Goal: Task Accomplishment & Management: Complete application form

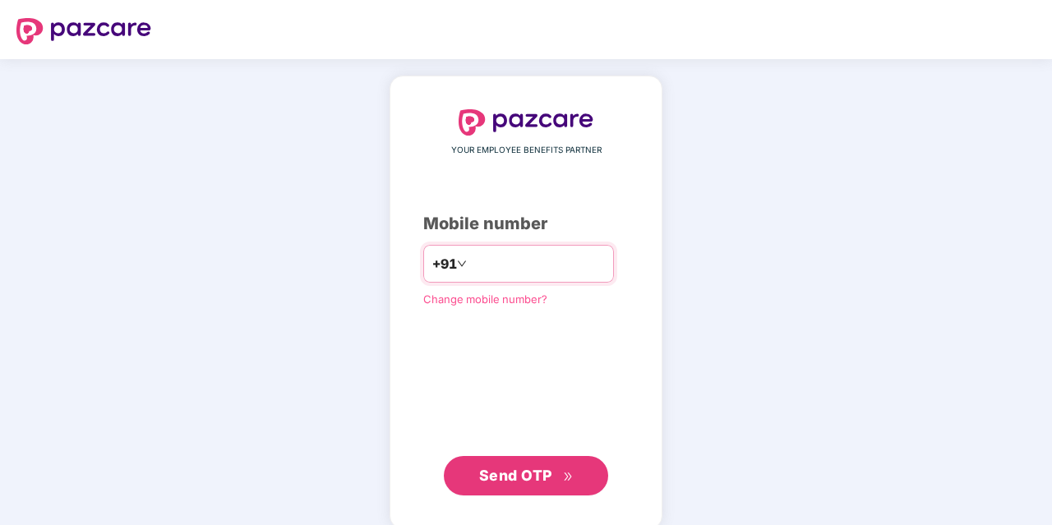
click at [477, 265] on input "number" at bounding box center [537, 264] width 135 height 26
click at [471, 257] on input "number" at bounding box center [537, 264] width 135 height 26
type input "**********"
click at [520, 468] on span "Send OTP" at bounding box center [515, 473] width 73 height 17
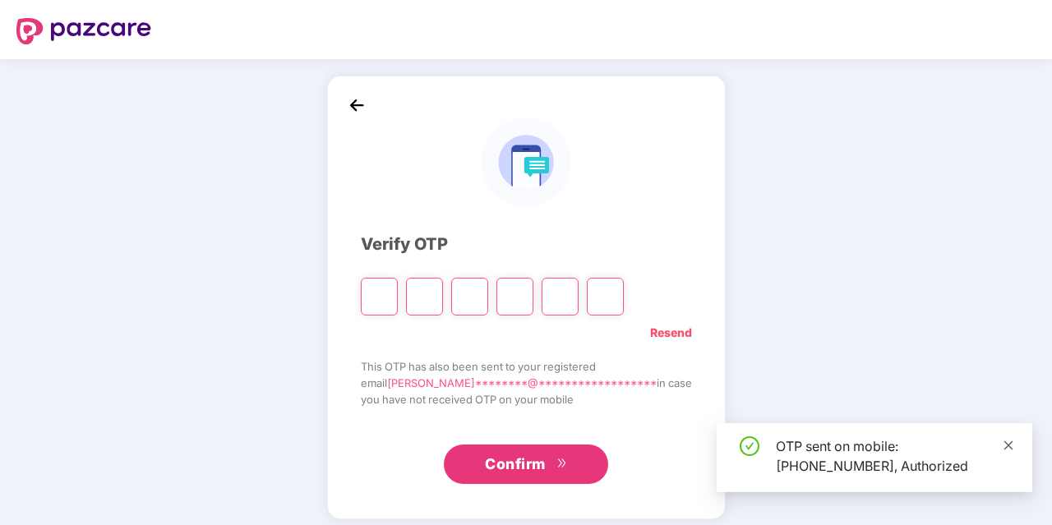
click at [1008, 442] on icon "close" at bounding box center [1009, 446] width 12 height 12
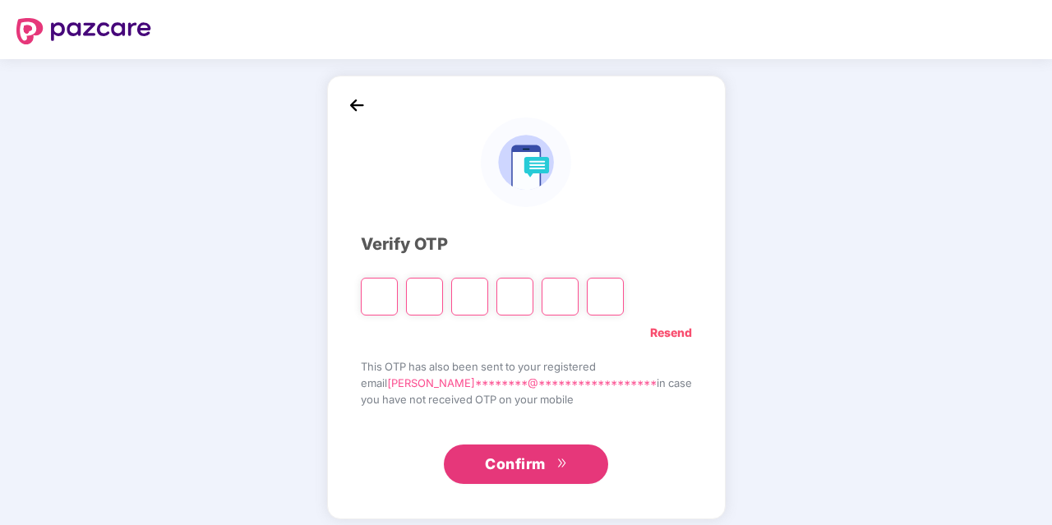
click at [398, 307] on input "Please enter verification code. Digit 1" at bounding box center [379, 297] width 37 height 38
type input "*"
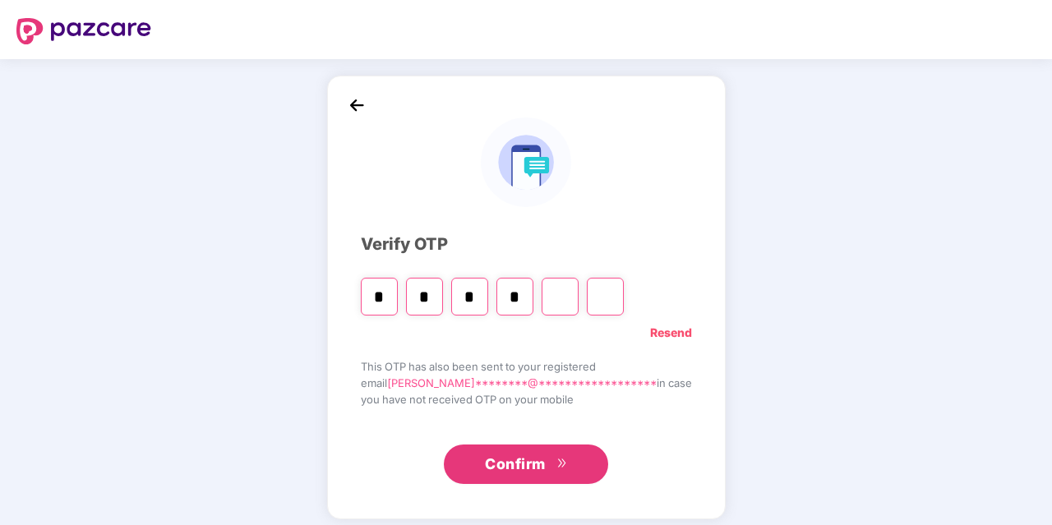
type input "*"
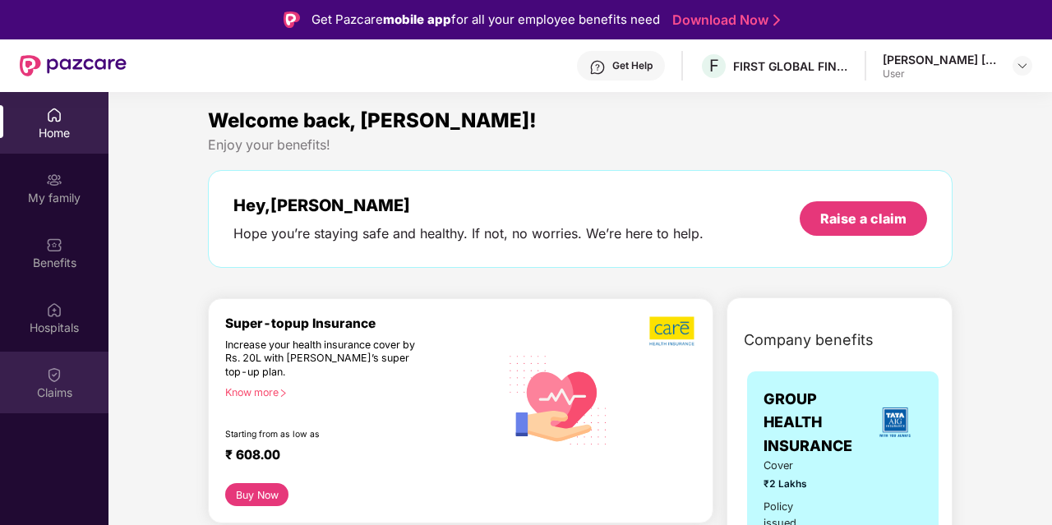
click at [75, 403] on div "Claims" at bounding box center [54, 383] width 108 height 62
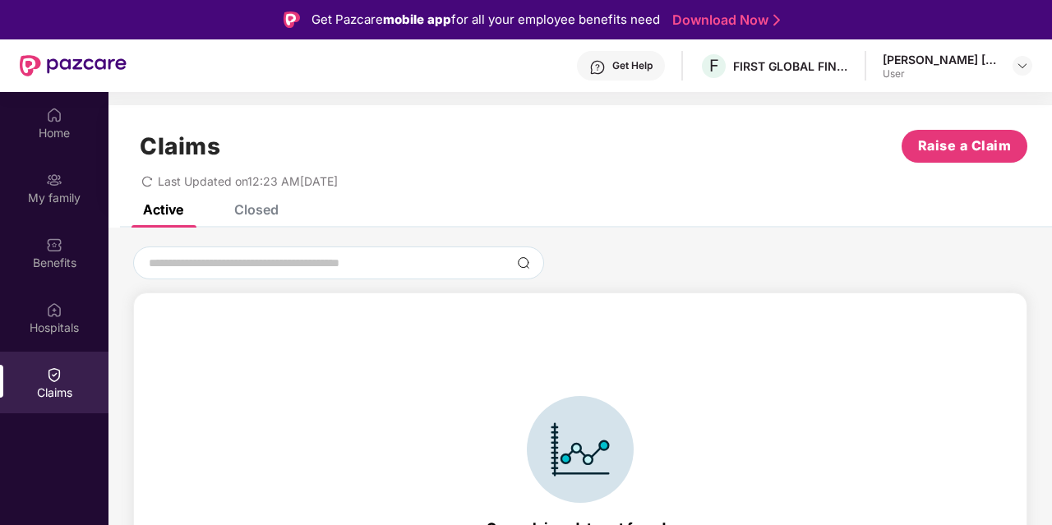
scroll to position [36, 0]
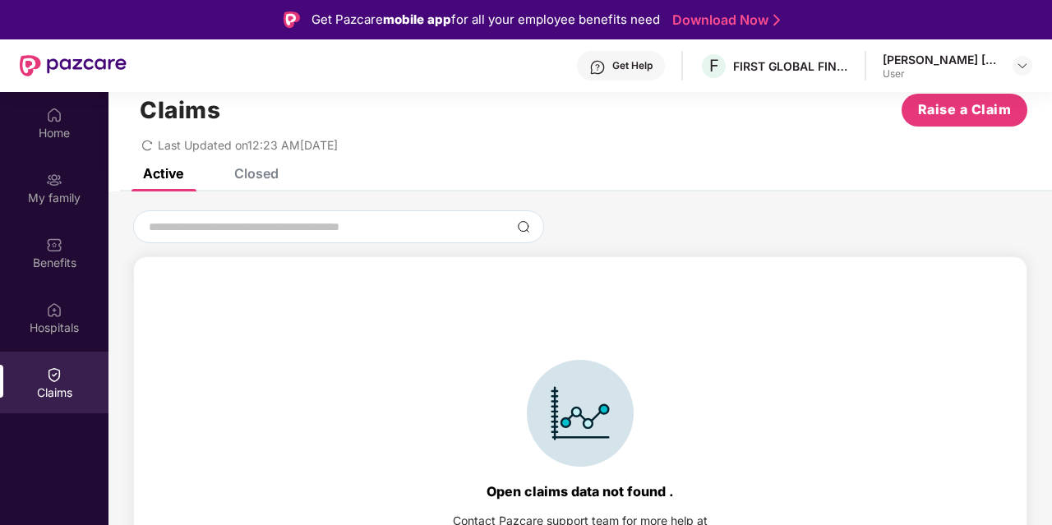
click at [264, 175] on div "Closed" at bounding box center [256, 173] width 44 height 16
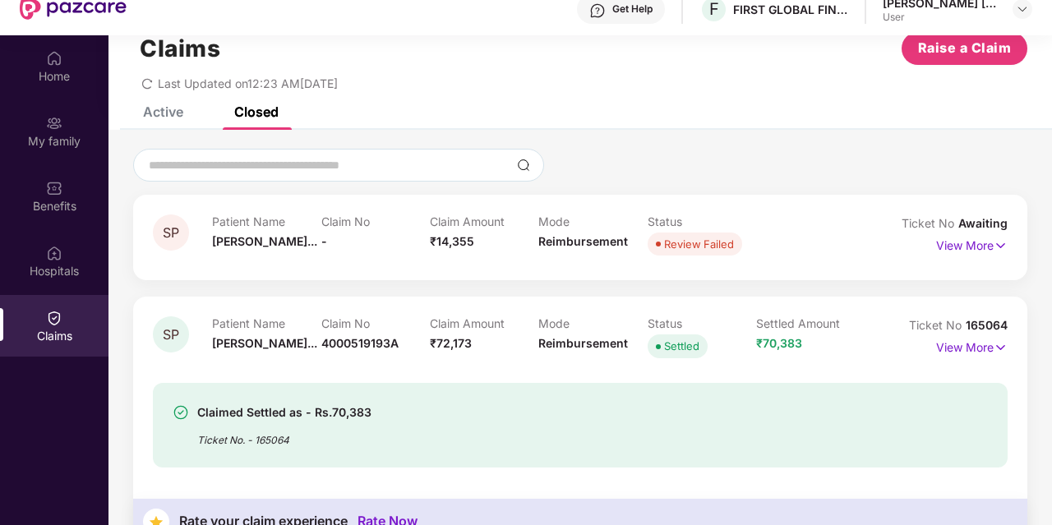
scroll to position [62, 0]
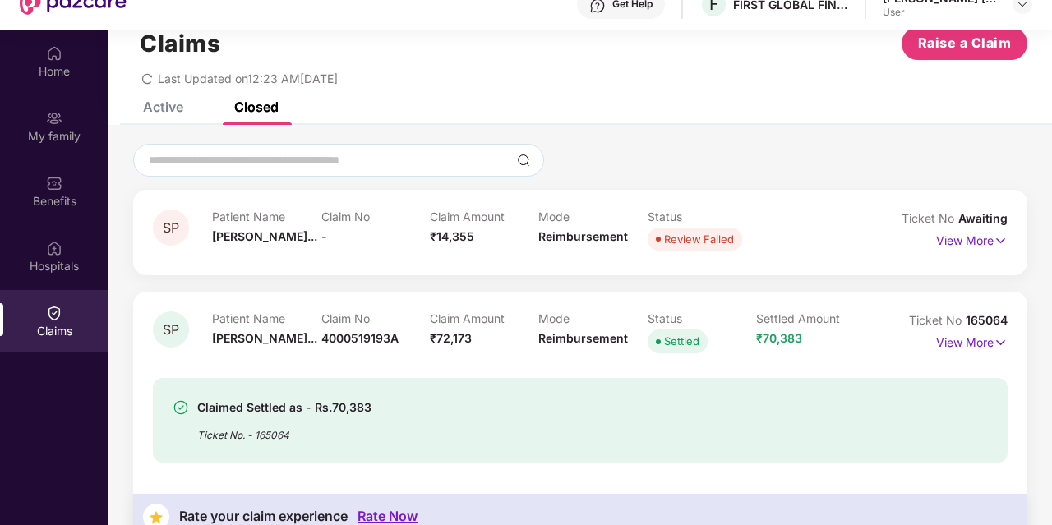
click at [971, 247] on p "View More" at bounding box center [971, 239] width 71 height 22
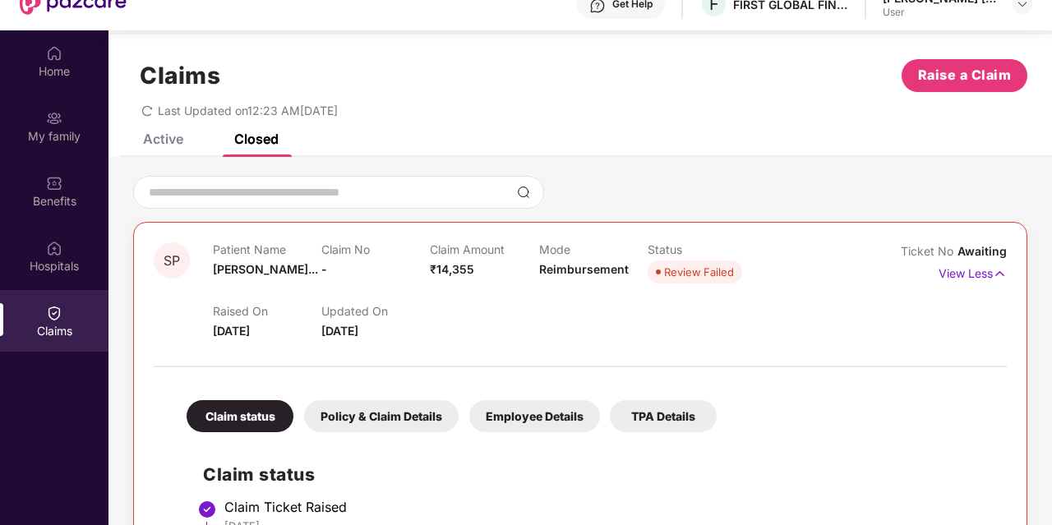
scroll to position [7, 0]
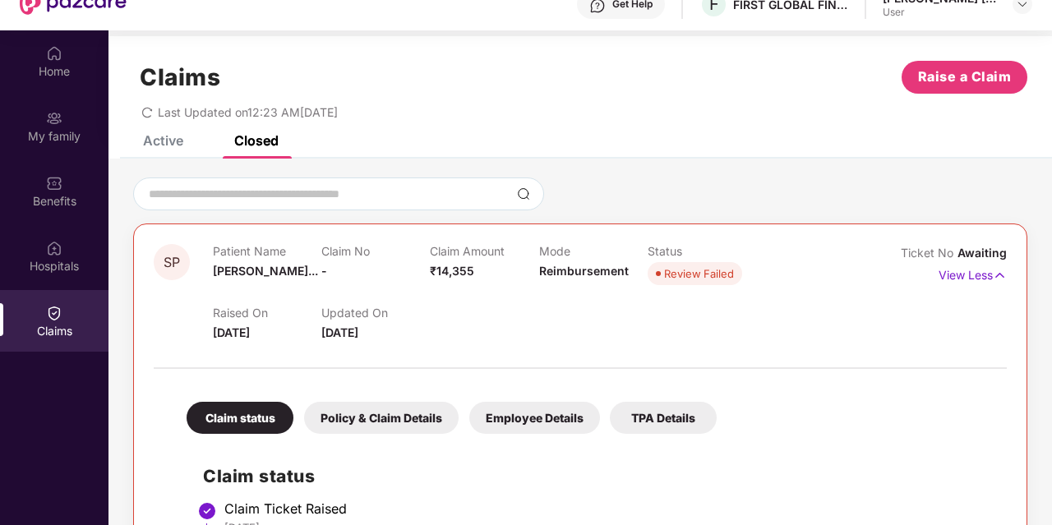
click at [160, 145] on div "Active" at bounding box center [163, 140] width 40 height 16
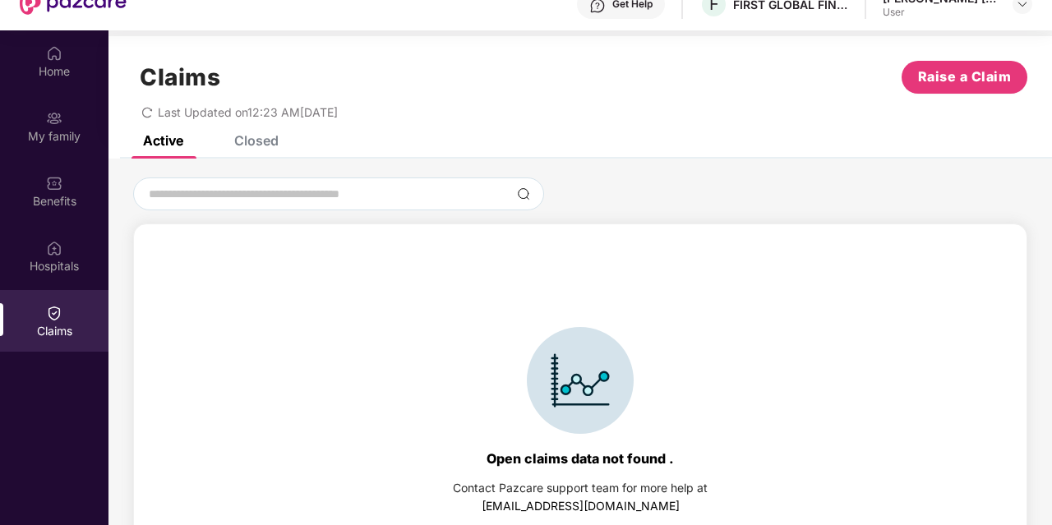
click at [235, 137] on div "Closed" at bounding box center [256, 140] width 44 height 16
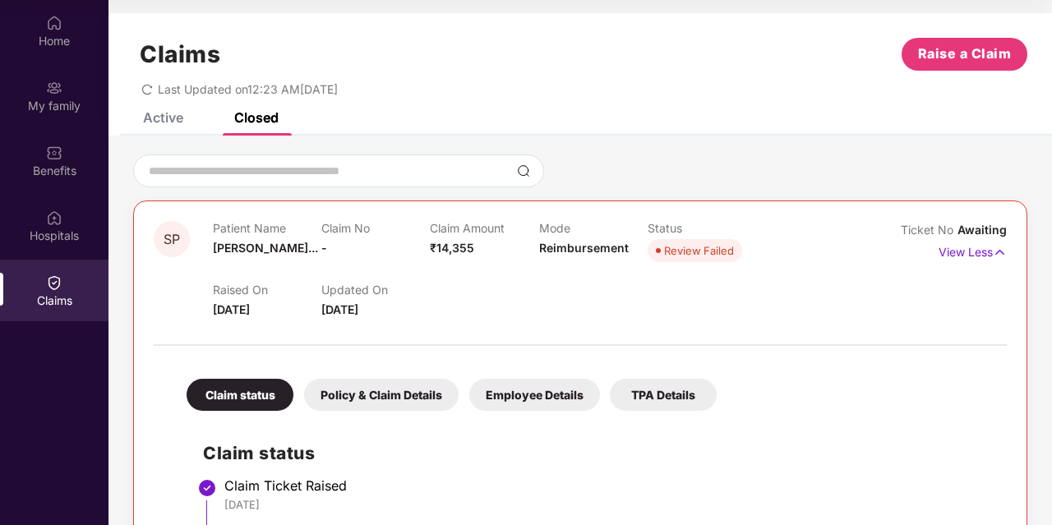
scroll to position [0, 0]
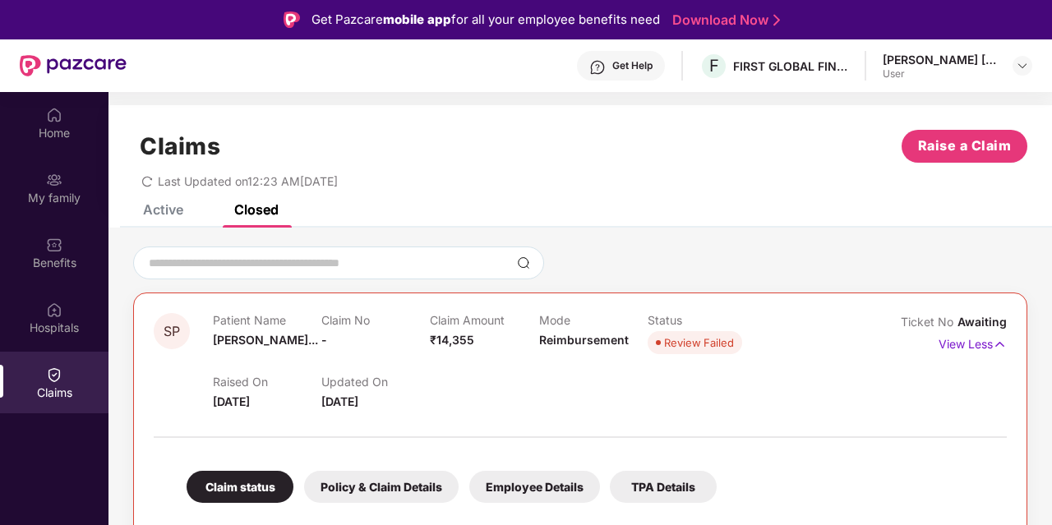
click at [171, 221] on div "Active" at bounding box center [150, 209] width 65 height 36
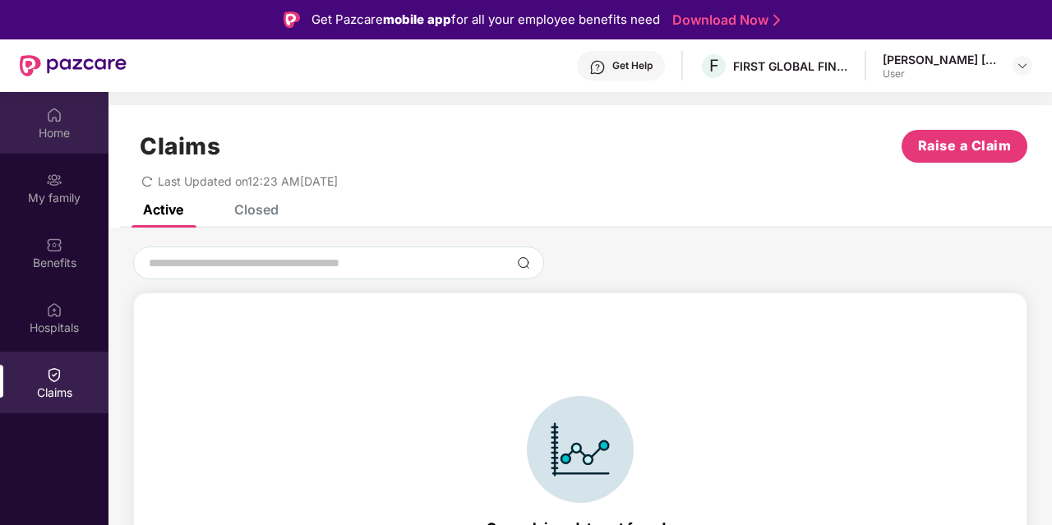
click at [57, 125] on div "Home" at bounding box center [54, 133] width 108 height 16
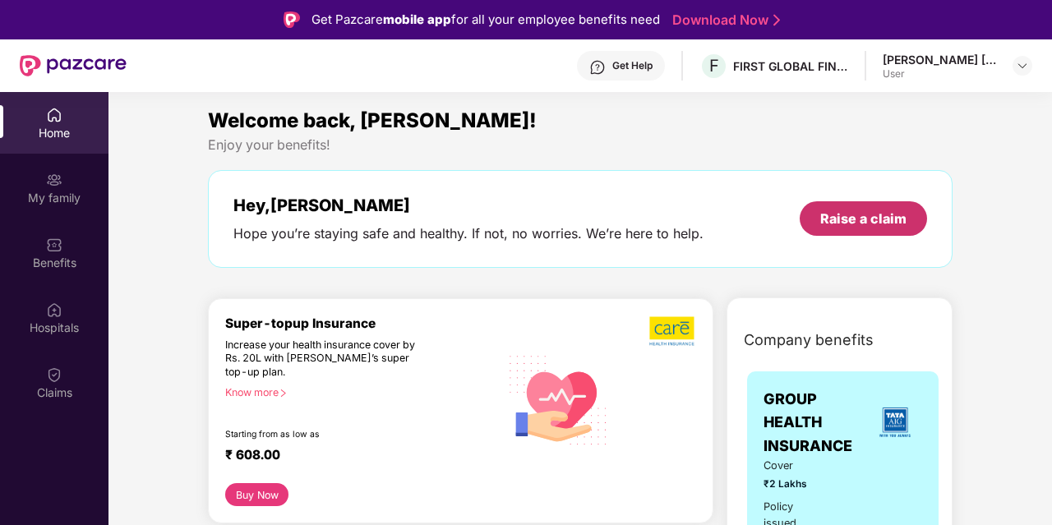
click at [860, 214] on div "Raise a claim" at bounding box center [863, 219] width 86 height 18
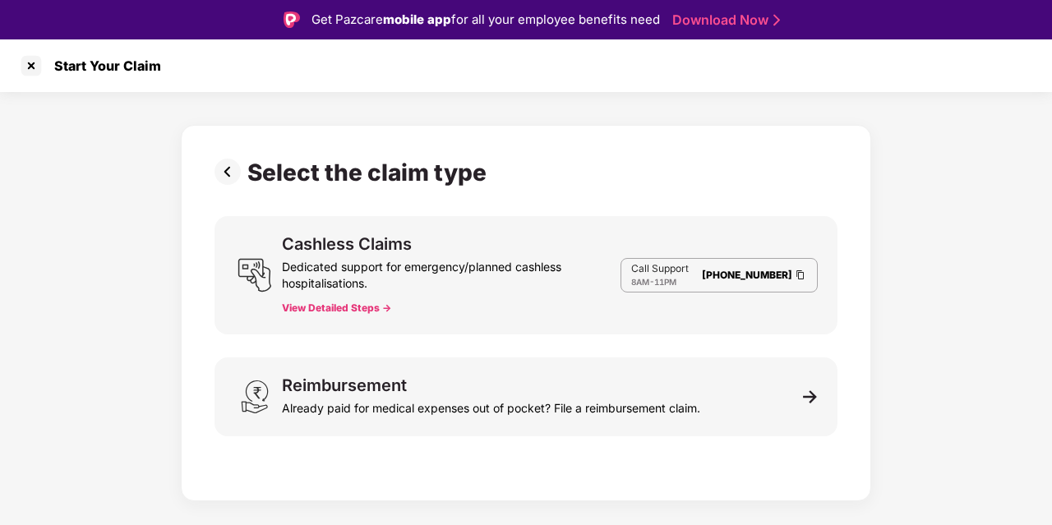
scroll to position [39, 0]
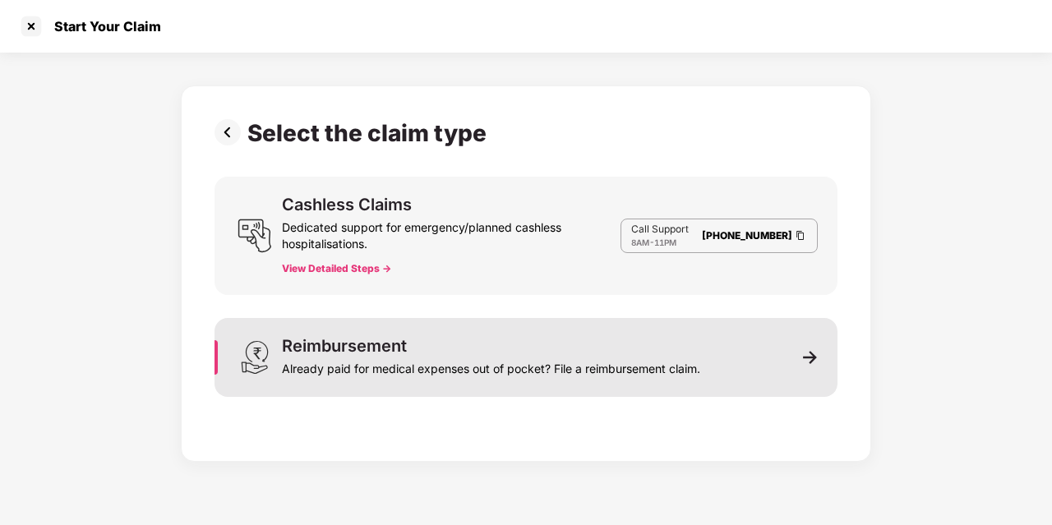
click at [404, 348] on div "Reimbursement" at bounding box center [344, 346] width 125 height 16
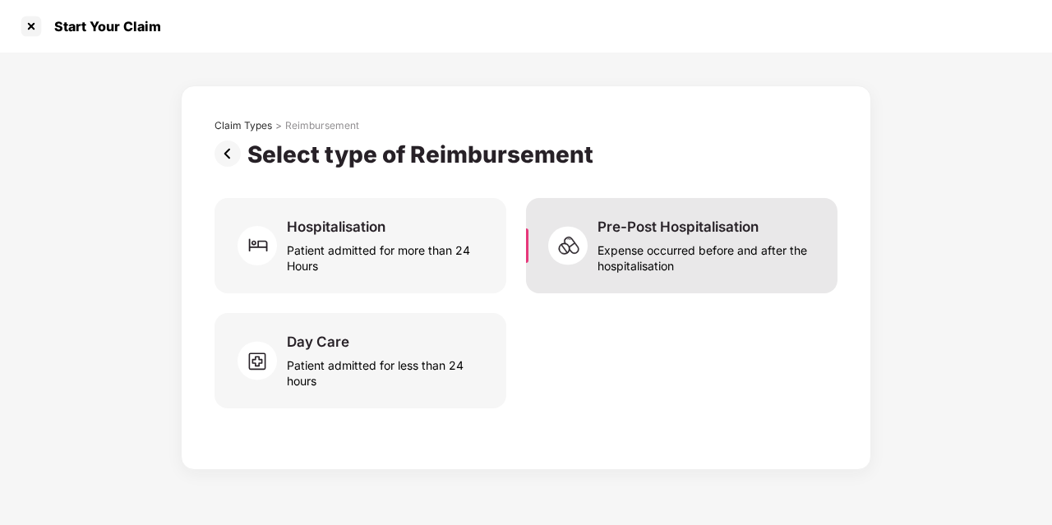
click at [673, 244] on div "Expense occurred before and after the hospitalisation" at bounding box center [707, 255] width 220 height 38
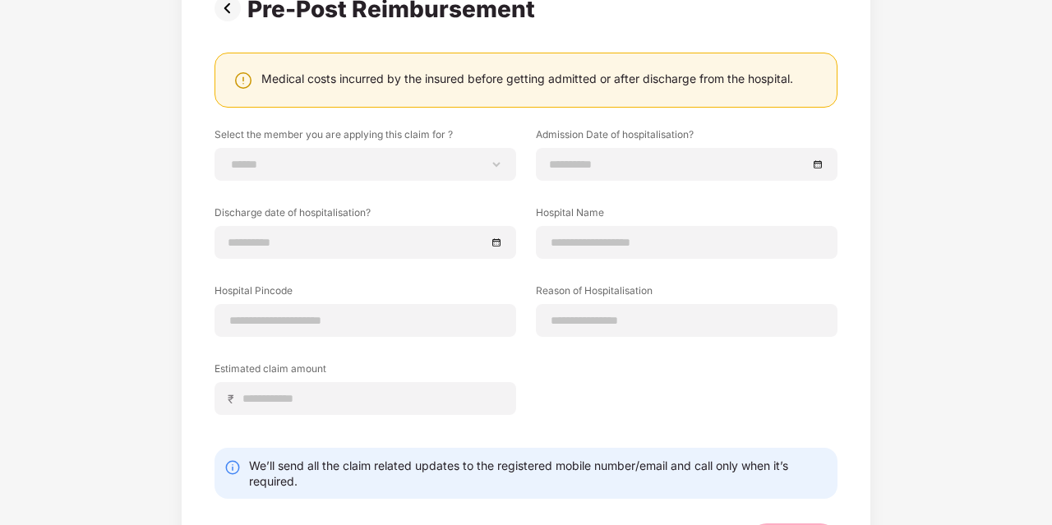
scroll to position [145, 0]
click at [228, 159] on select "**********" at bounding box center [365, 165] width 274 height 13
select select "**********"
click option "**********" at bounding box center [0, 0] width 0 height 0
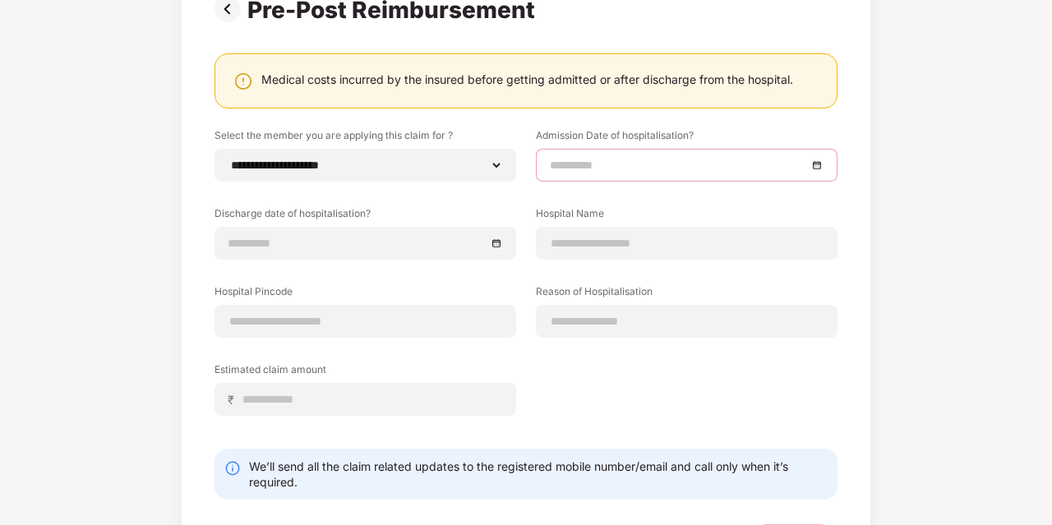
click at [560, 159] on input at bounding box center [678, 165] width 257 height 18
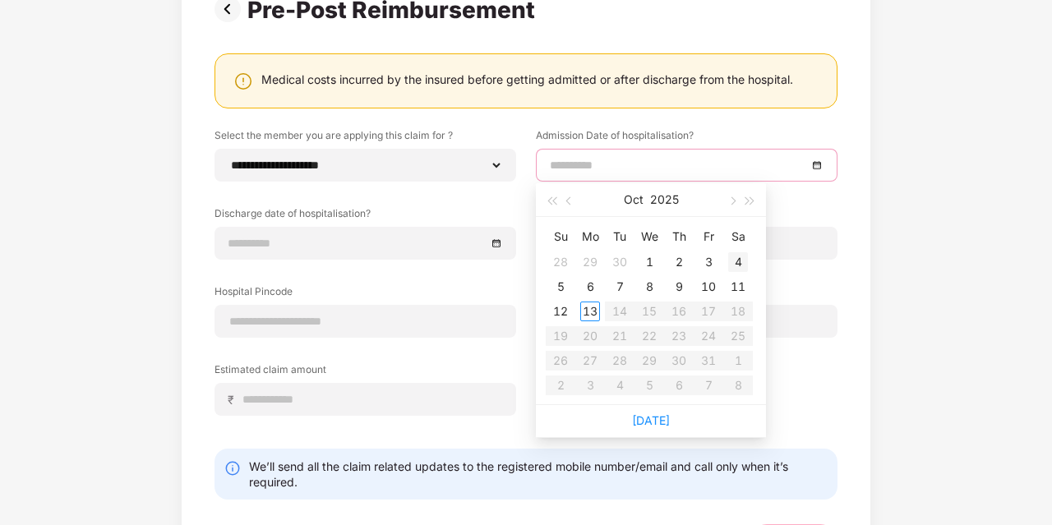
type input "**********"
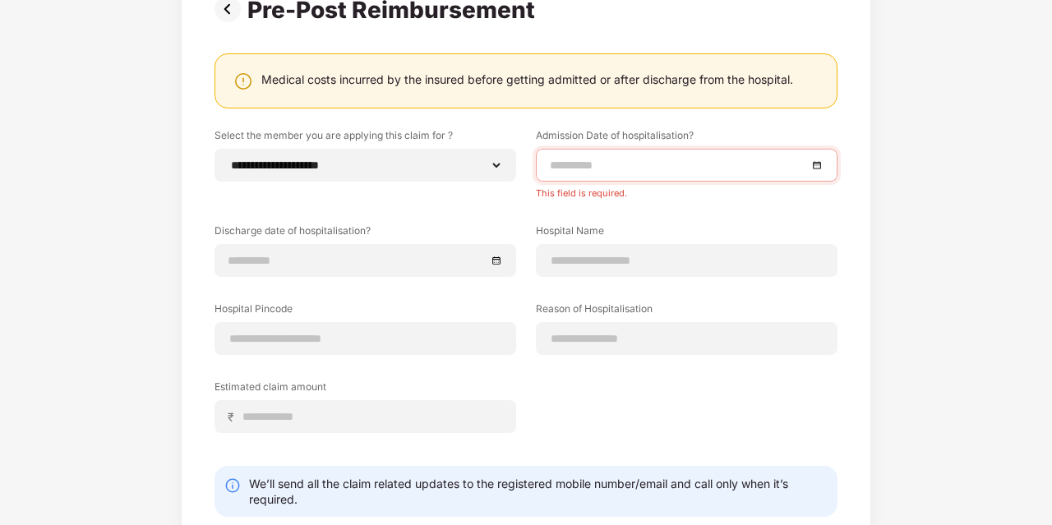
click at [880, 207] on div "**********" at bounding box center [526, 263] width 1052 height 710
click at [556, 166] on input at bounding box center [678, 165] width 257 height 18
click at [370, 231] on label "Discharge date of hospitalisation?" at bounding box center [365, 234] width 302 height 21
click at [657, 279] on div "**********" at bounding box center [525, 293] width 623 height 330
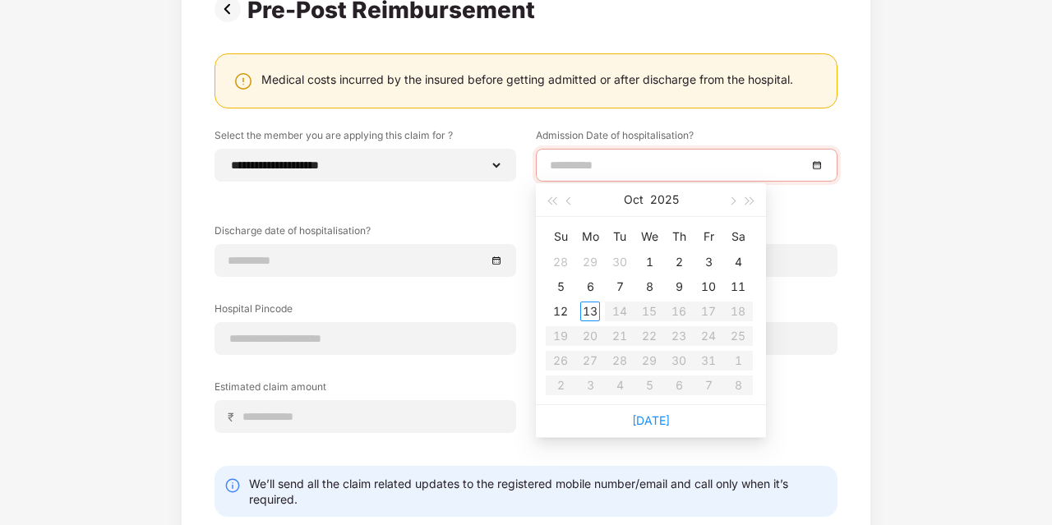
click at [579, 156] on input at bounding box center [678, 165] width 257 height 18
type input "**********"
click at [570, 206] on button "button" at bounding box center [569, 199] width 18 height 33
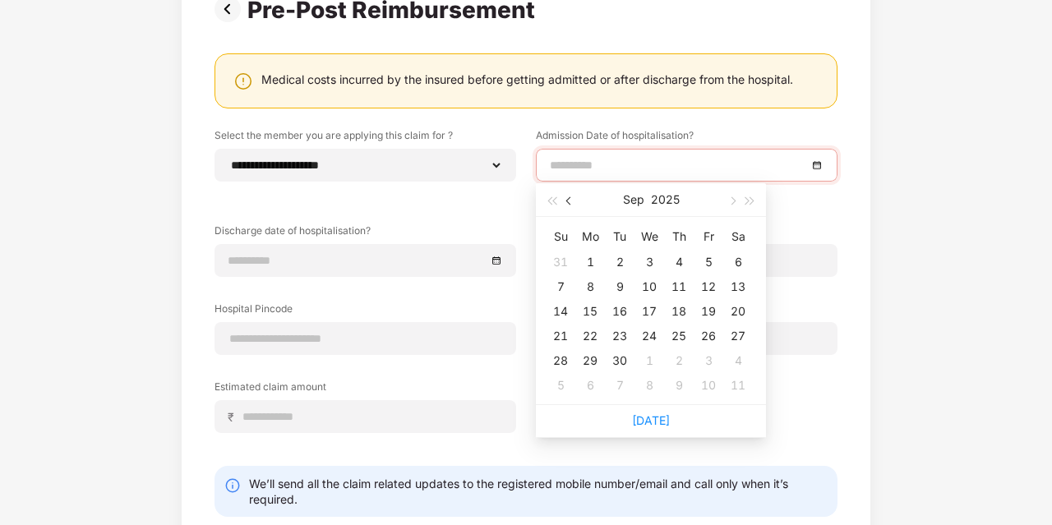
click at [573, 210] on button "button" at bounding box center [569, 199] width 18 height 33
type input "**********"
click at [621, 315] on div "15" at bounding box center [620, 312] width 20 height 20
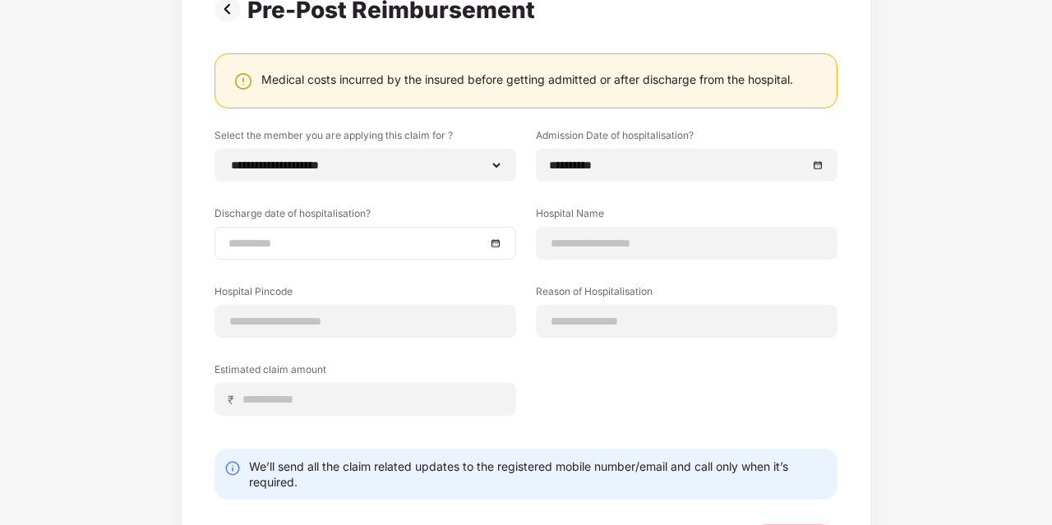
click at [339, 252] on div at bounding box center [365, 243] width 302 height 33
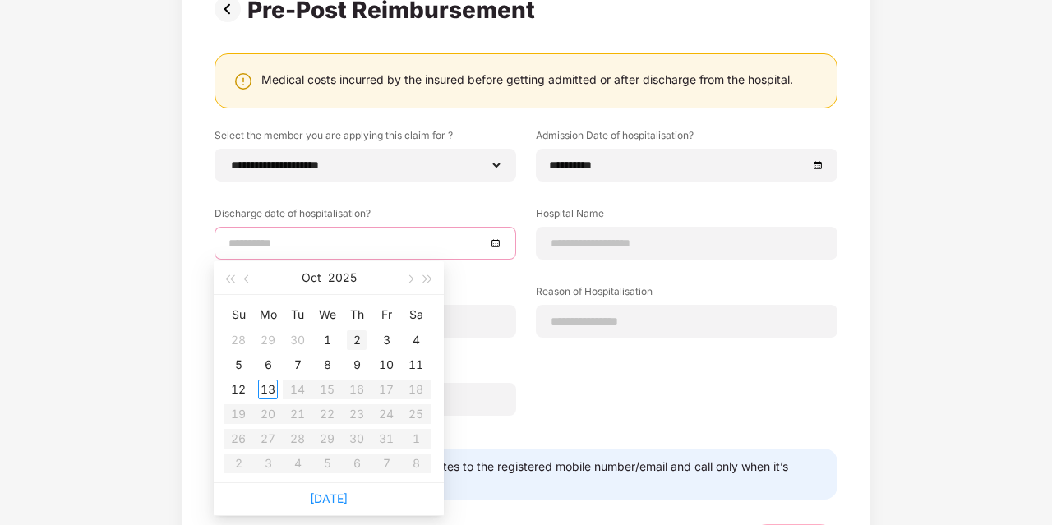
type input "**********"
click at [241, 284] on button "button" at bounding box center [247, 277] width 18 height 33
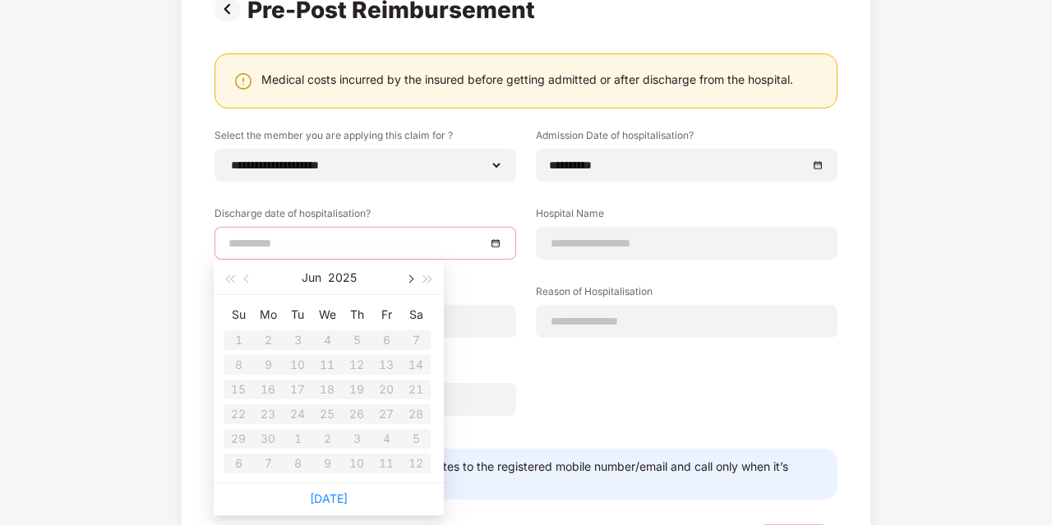
click at [410, 281] on span "button" at bounding box center [409, 279] width 8 height 8
click at [358, 389] on div "17" at bounding box center [357, 390] width 20 height 20
click at [274, 242] on input "**********" at bounding box center [356, 243] width 257 height 18
type input "**********"
click at [382, 387] on div "18" at bounding box center [386, 390] width 20 height 20
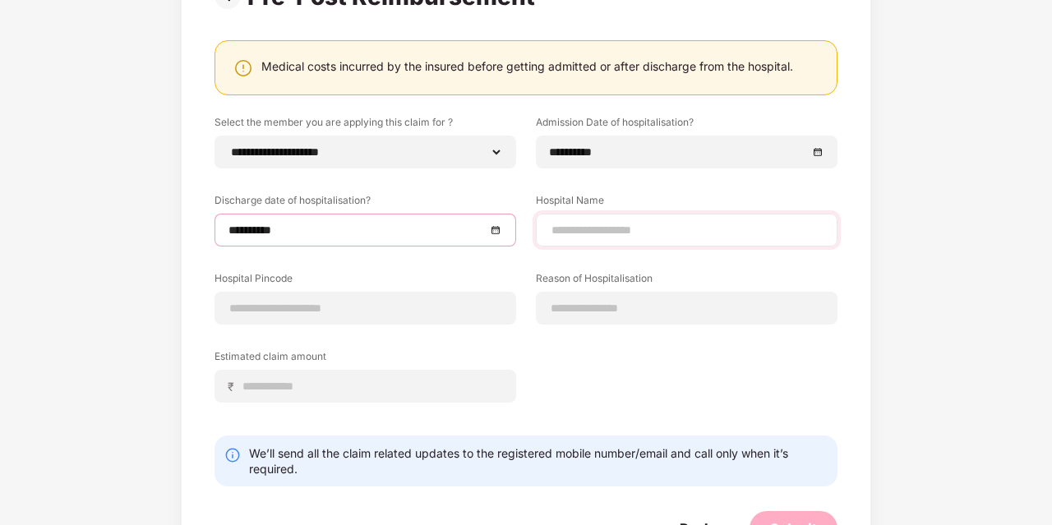
scroll to position [219, 0]
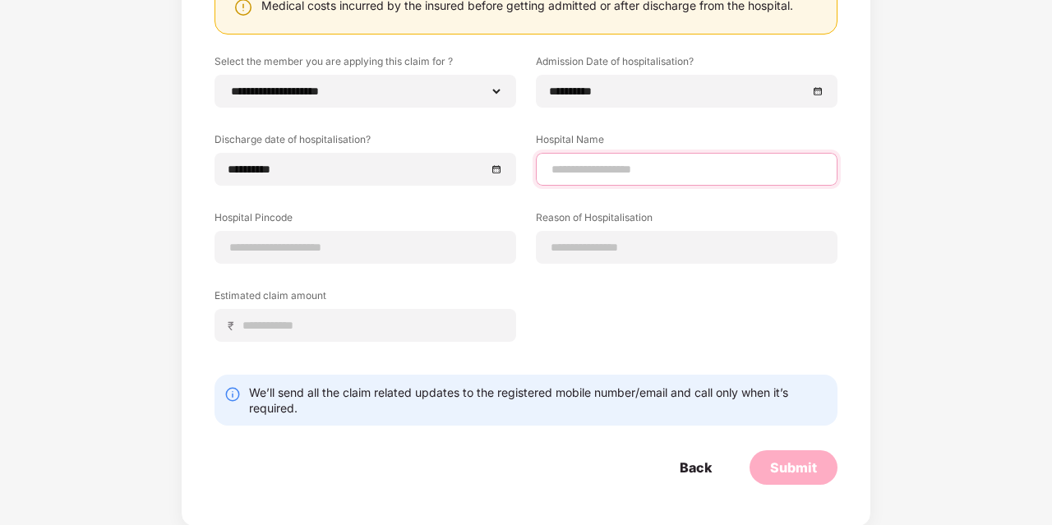
click at [603, 161] on input at bounding box center [687, 169] width 274 height 17
type input "**********"
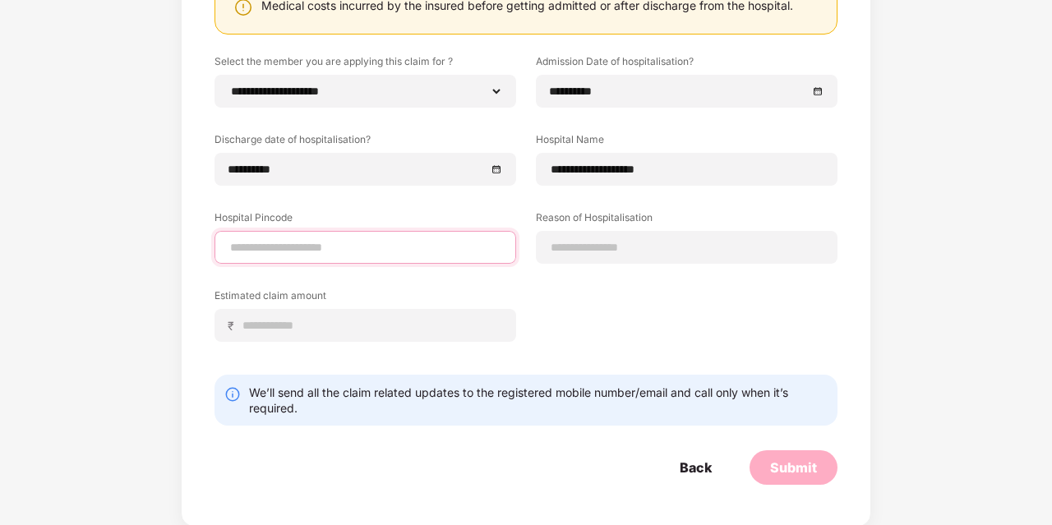
click at [293, 240] on input at bounding box center [365, 247] width 274 height 17
type input "*"
type input "******"
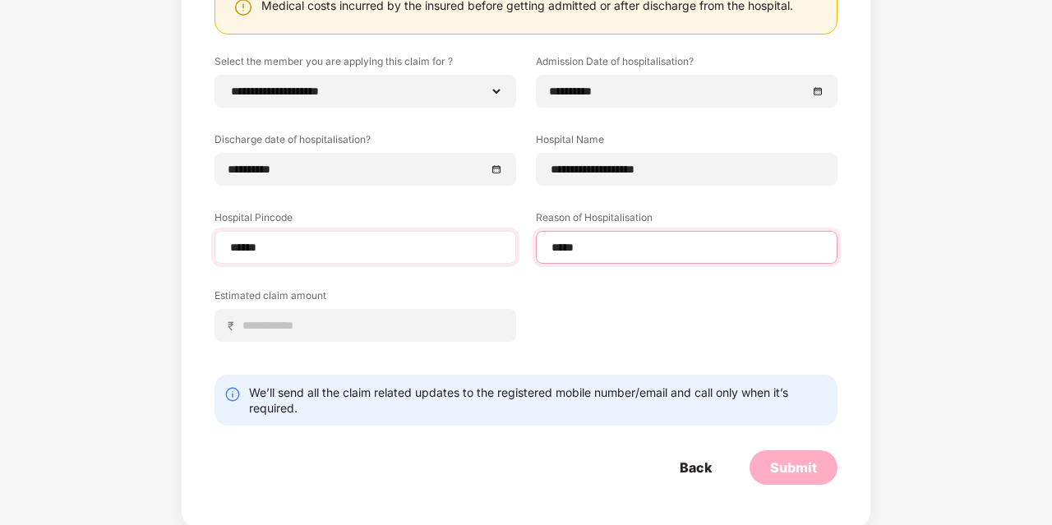
type input "******"
select select "******"
select select "**********"
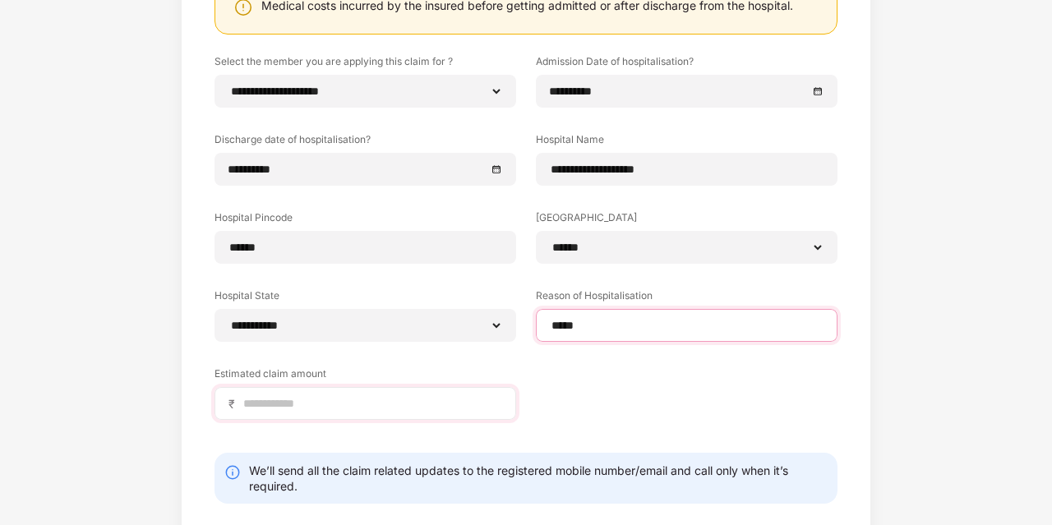
type input "*****"
click at [309, 405] on input at bounding box center [372, 403] width 261 height 17
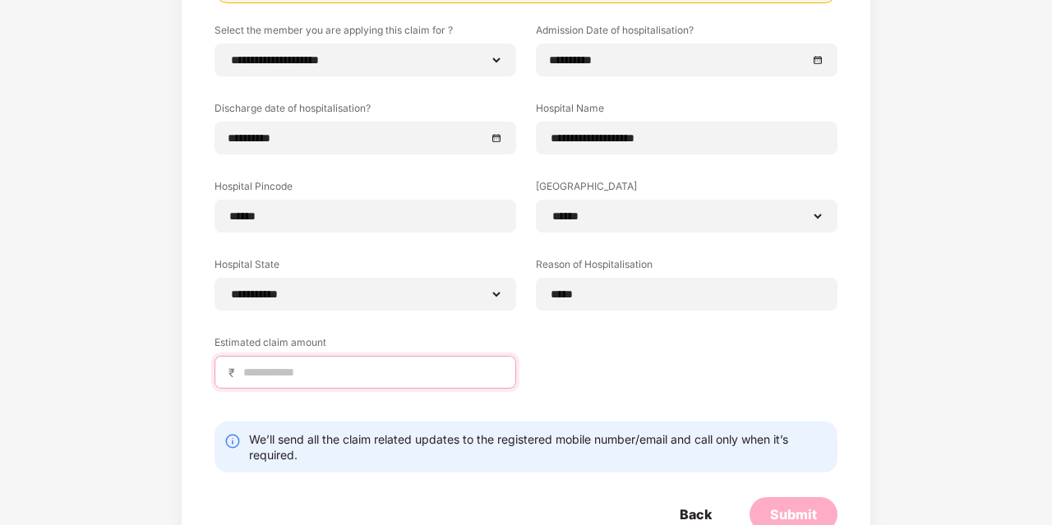
scroll to position [252, 0]
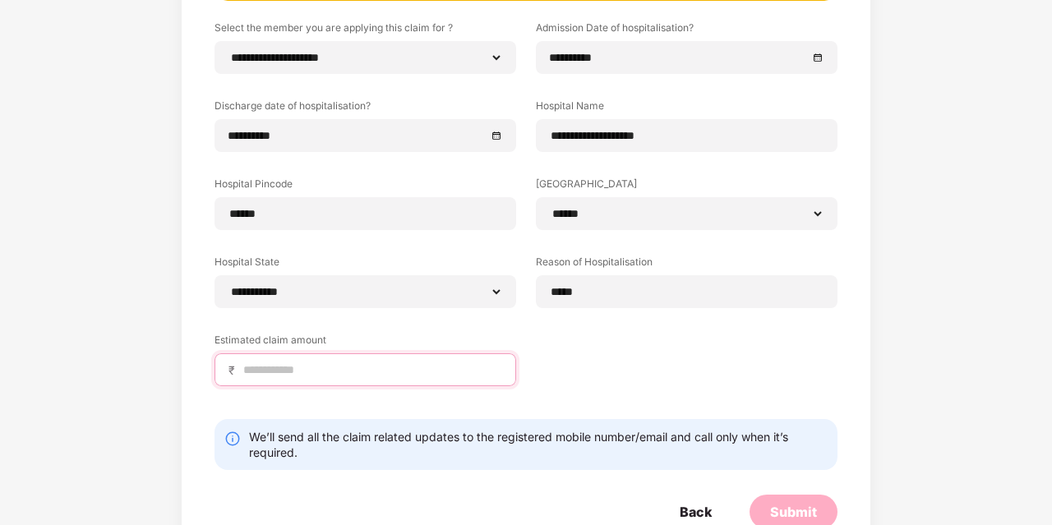
click at [284, 366] on input at bounding box center [372, 370] width 261 height 17
type input "*****"
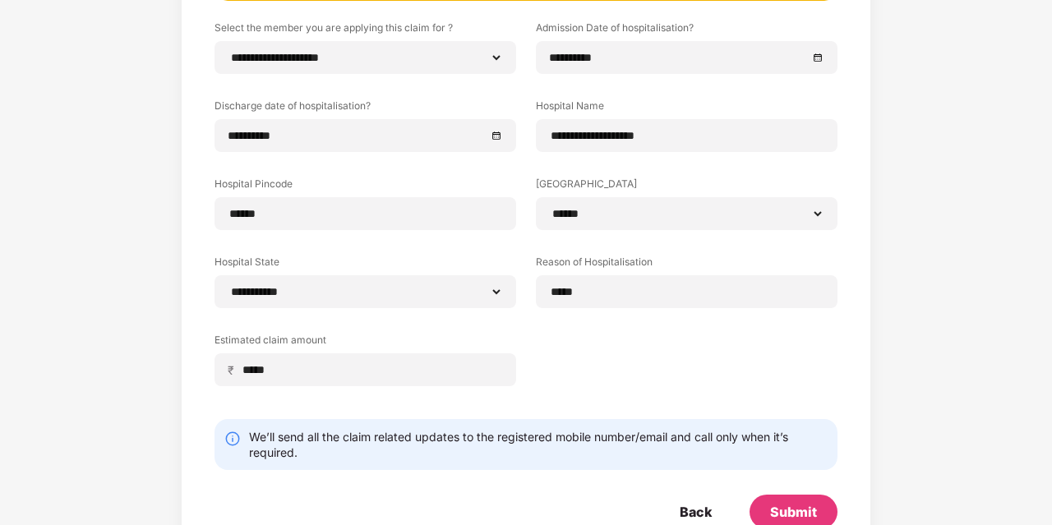
click at [612, 363] on div "**********" at bounding box center [525, 216] width 623 height 390
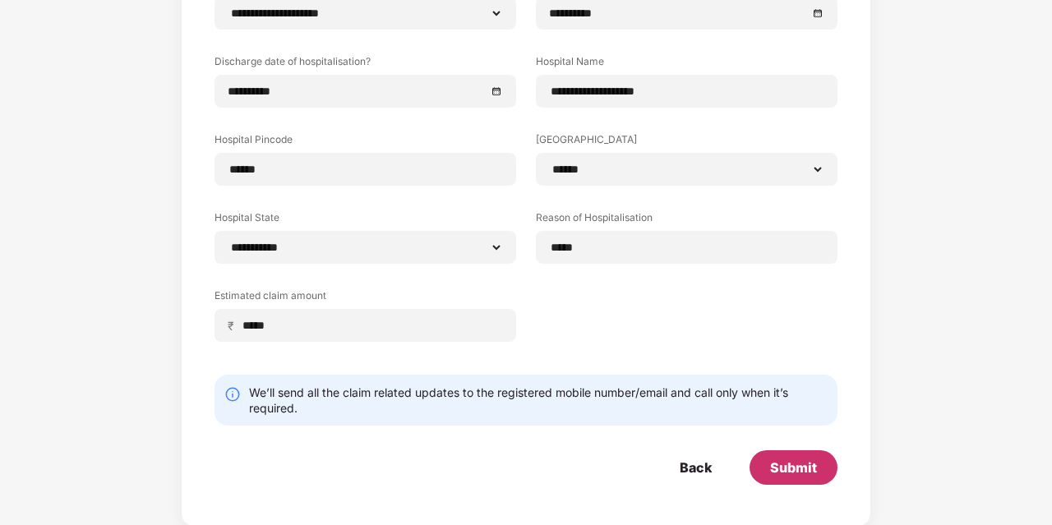
click at [772, 451] on div "Submit" at bounding box center [793, 467] width 88 height 35
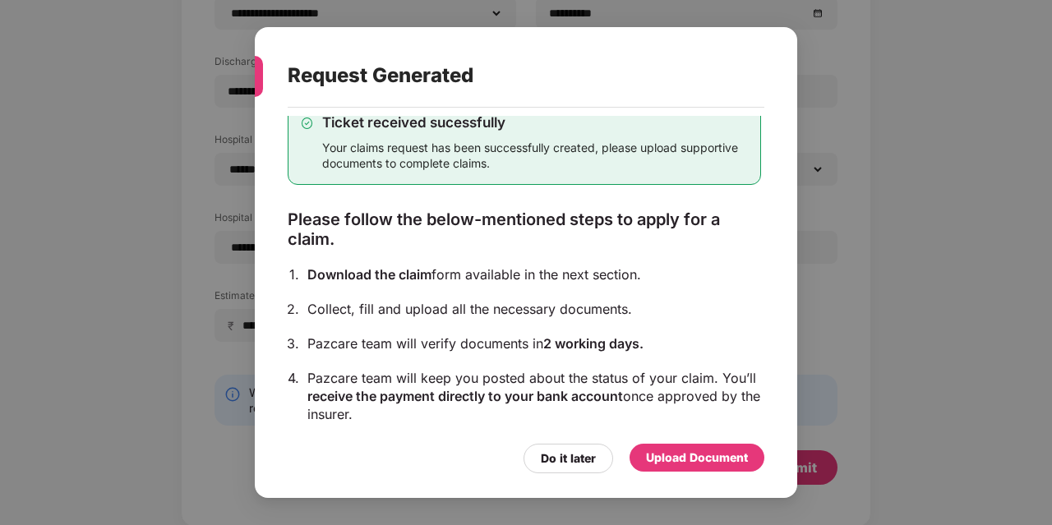
scroll to position [0, 0]
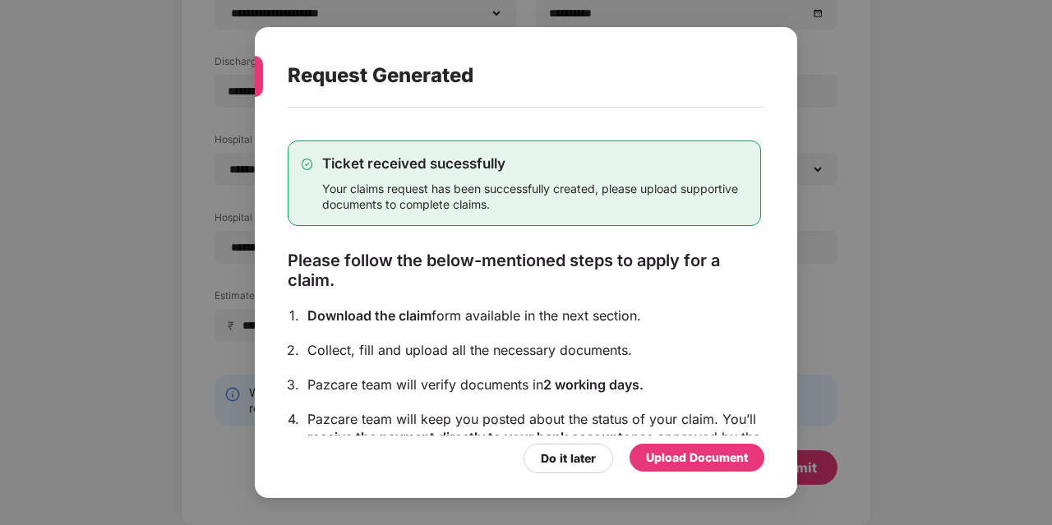
click at [693, 462] on div "Upload Document" at bounding box center [697, 458] width 102 height 18
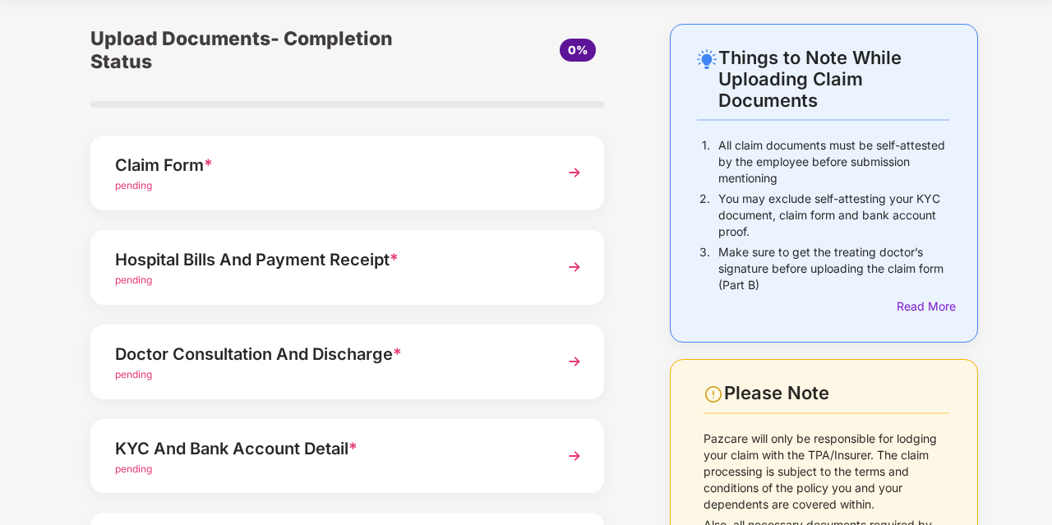
scroll to position [46, 0]
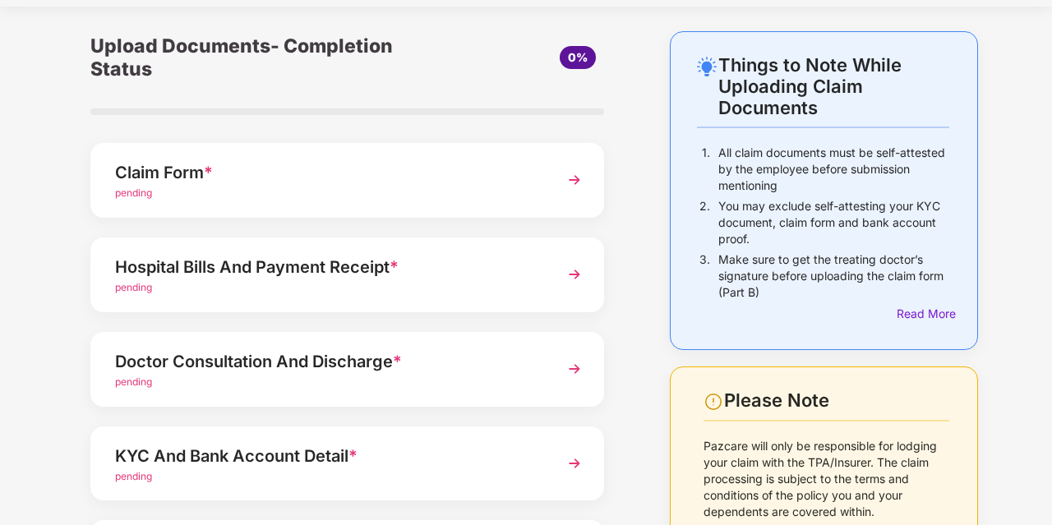
click at [339, 170] on div "Claim Form *" at bounding box center [328, 172] width 426 height 26
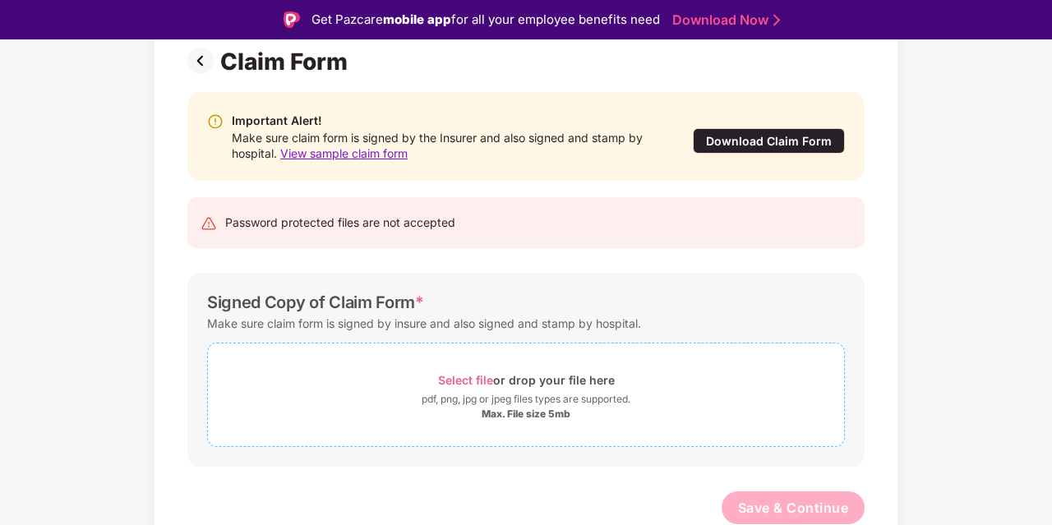
scroll to position [39, 0]
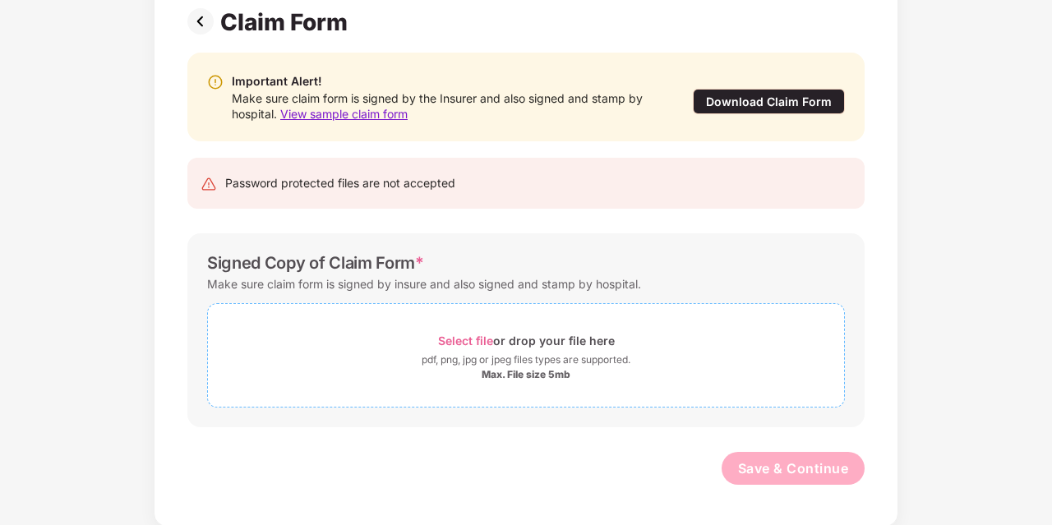
click at [465, 344] on span "Select file" at bounding box center [465, 341] width 55 height 14
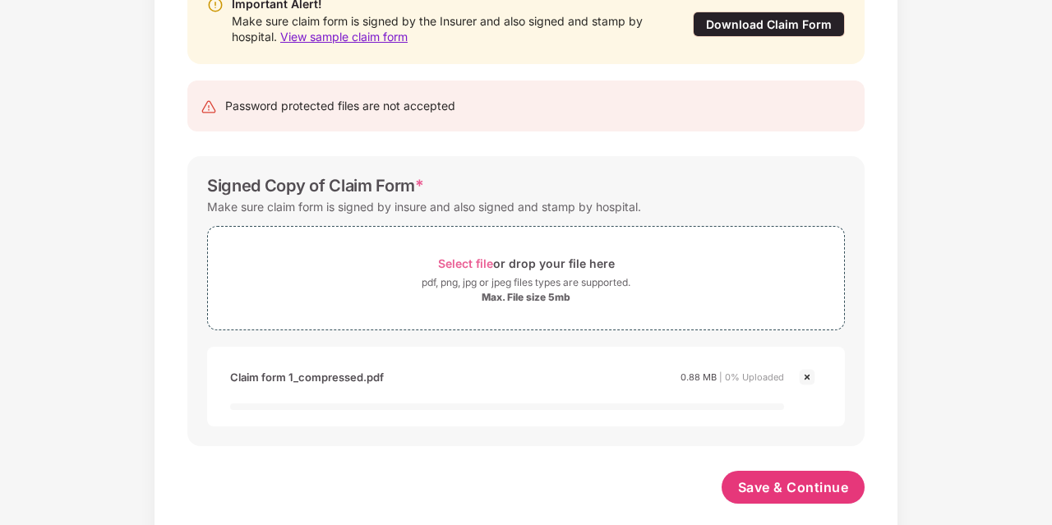
scroll to position [124, 0]
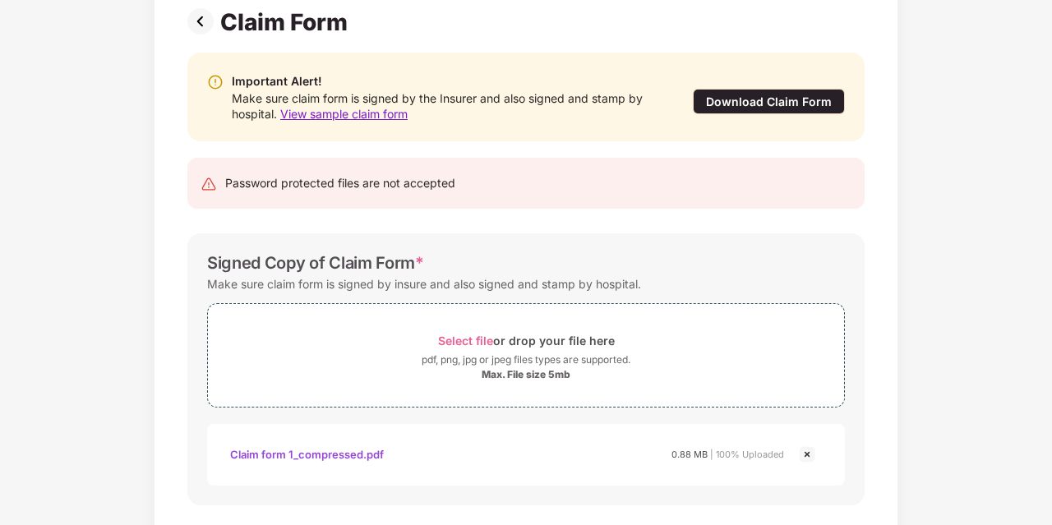
click at [523, 256] on div "Signed Copy of Claim Form *" at bounding box center [526, 263] width 638 height 20
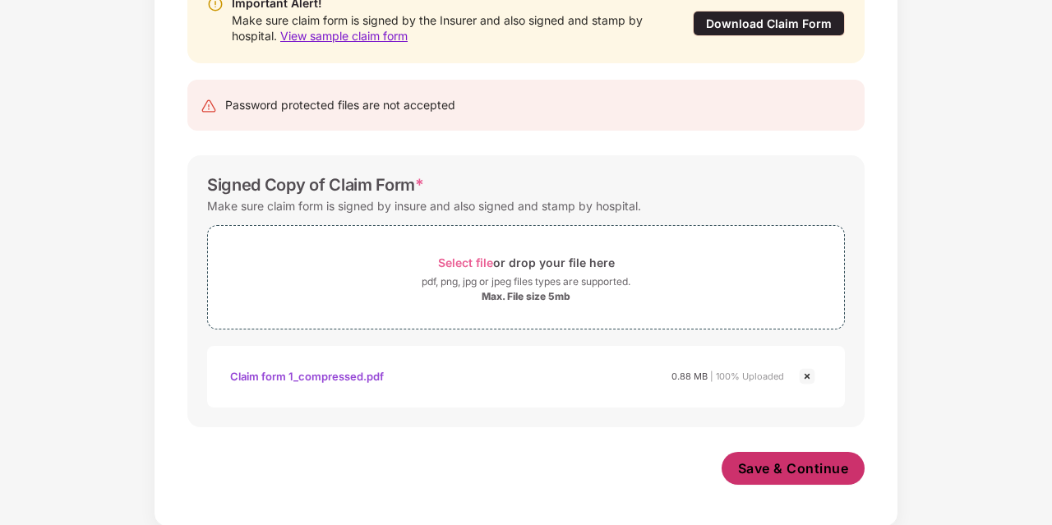
click at [772, 469] on span "Save & Continue" at bounding box center [793, 468] width 111 height 18
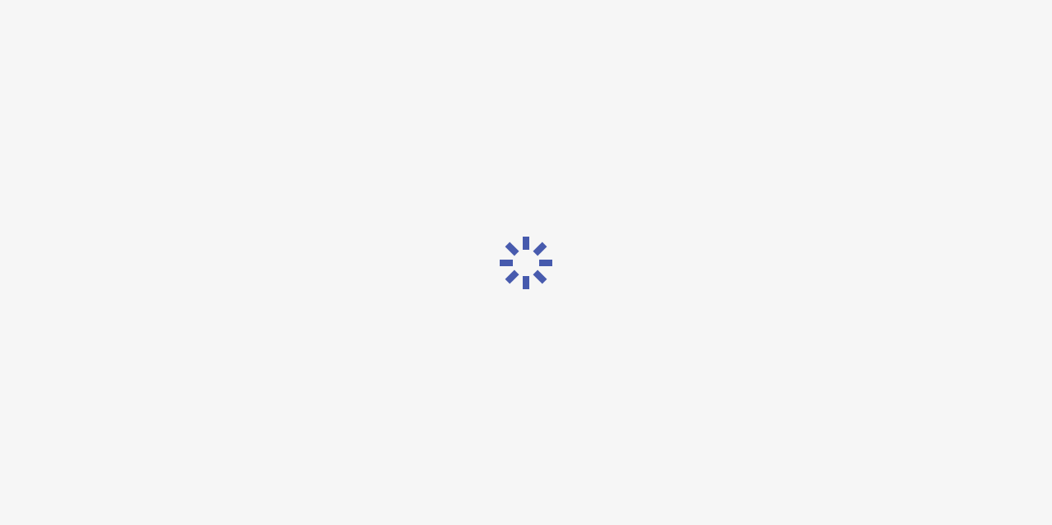
scroll to position [0, 0]
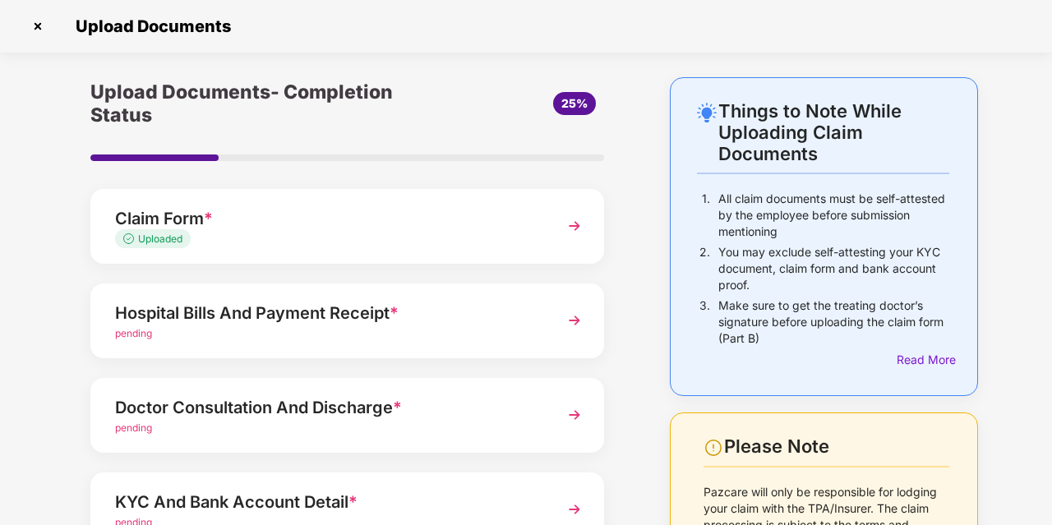
click at [382, 330] on div "pending" at bounding box center [328, 334] width 426 height 16
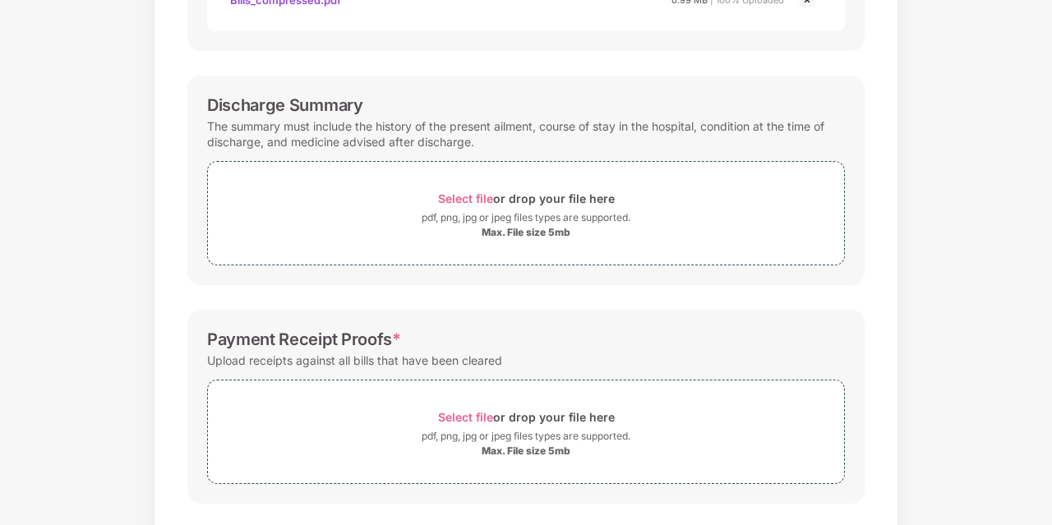
scroll to position [549, 0]
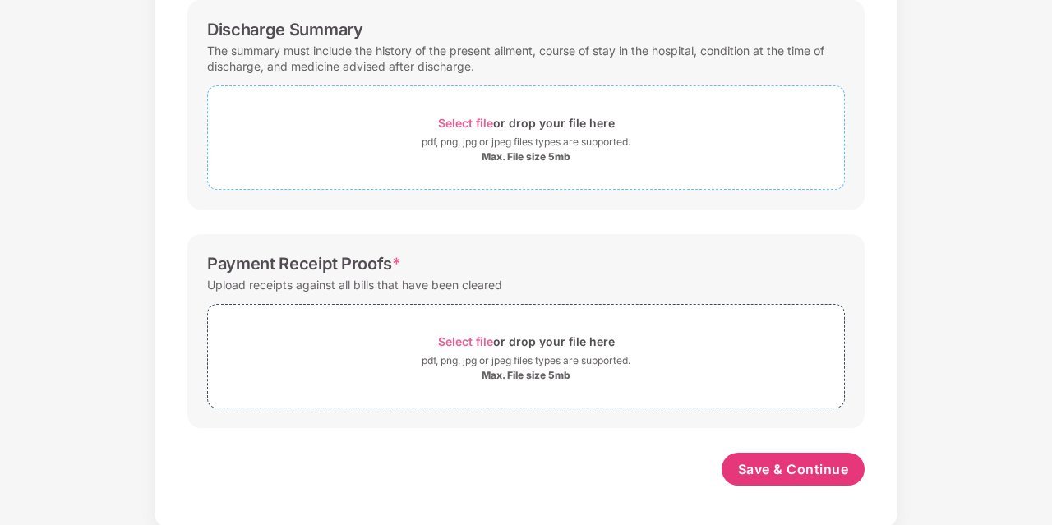
click at [454, 122] on span "Select file" at bounding box center [465, 123] width 55 height 14
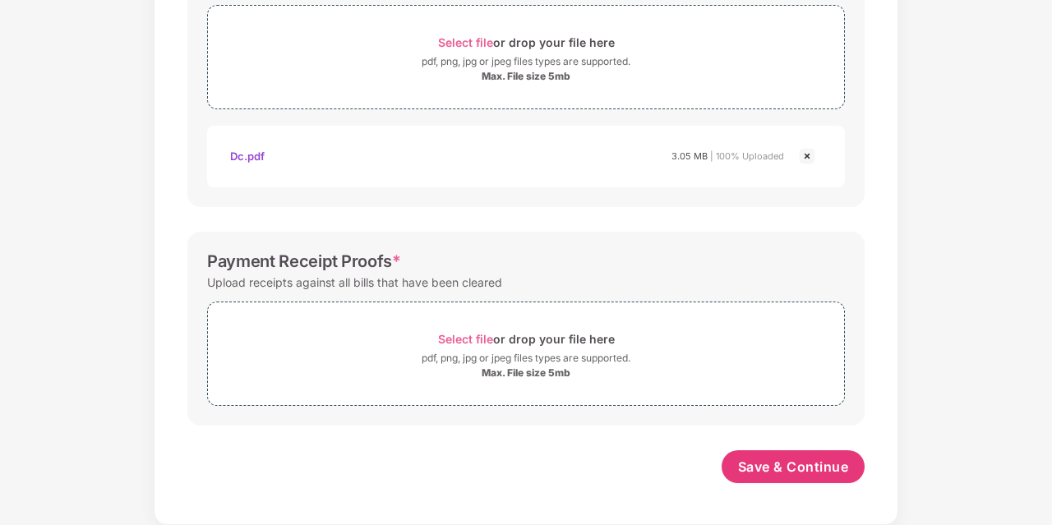
scroll to position [627, 0]
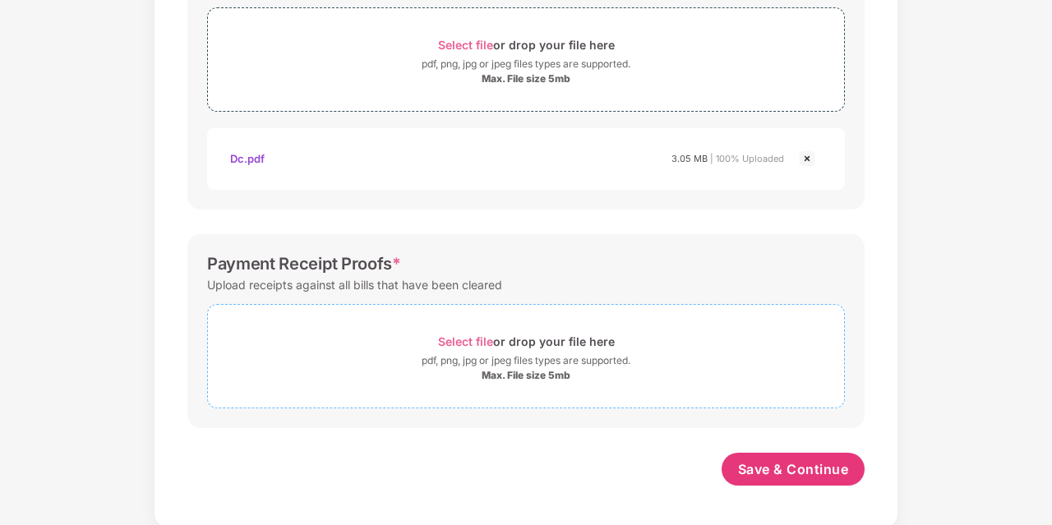
click at [461, 341] on span "Select file" at bounding box center [465, 341] width 55 height 14
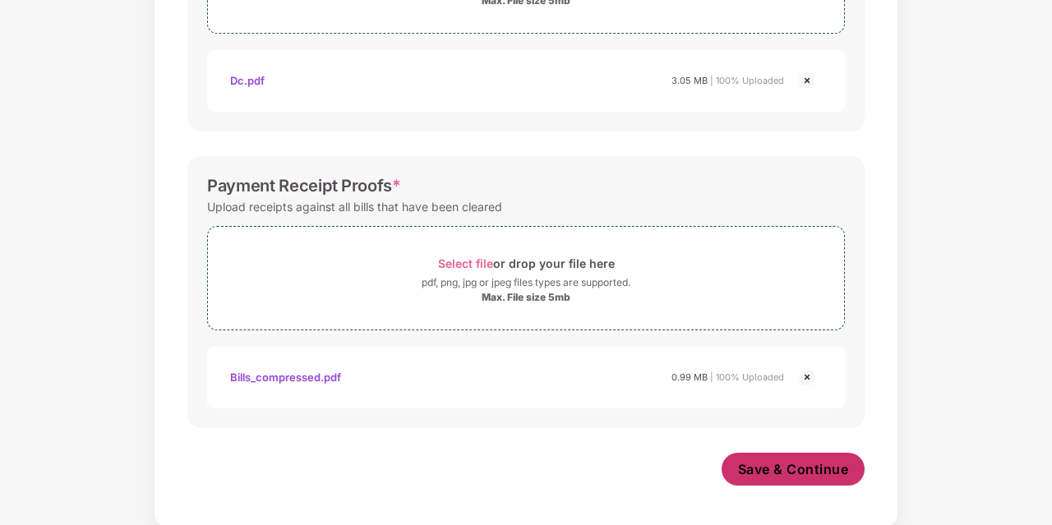
scroll to position [705, 0]
click at [785, 468] on span "Save & Continue" at bounding box center [793, 469] width 111 height 18
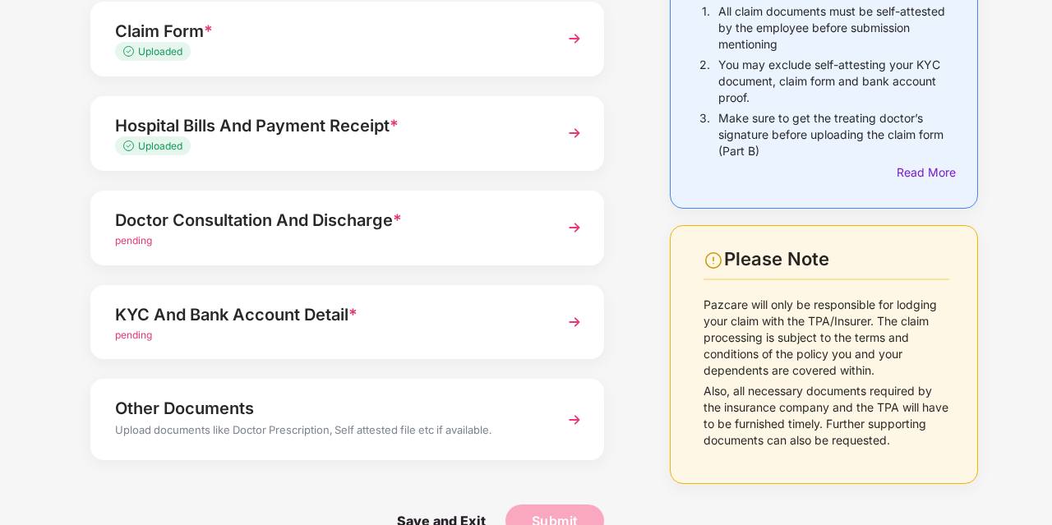
scroll to position [224, 0]
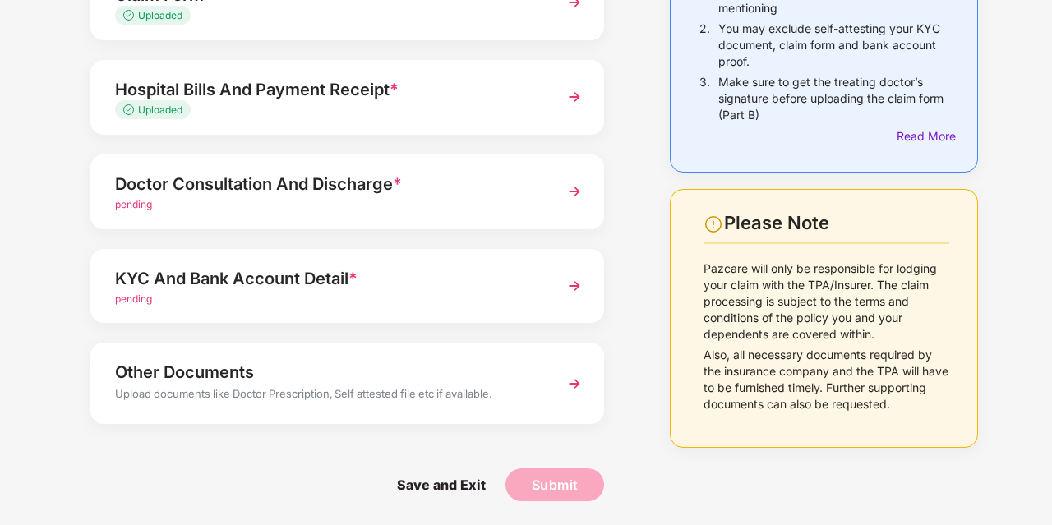
click at [415, 196] on div "Doctor Consultation And Discharge *" at bounding box center [328, 184] width 426 height 26
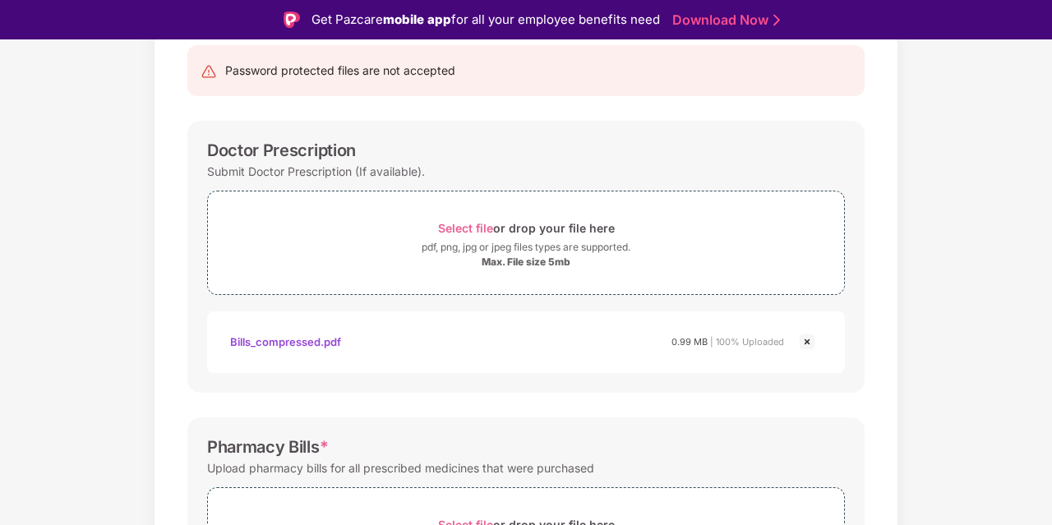
scroll to position [169, 0]
click at [809, 344] on img at bounding box center [807, 344] width 20 height 20
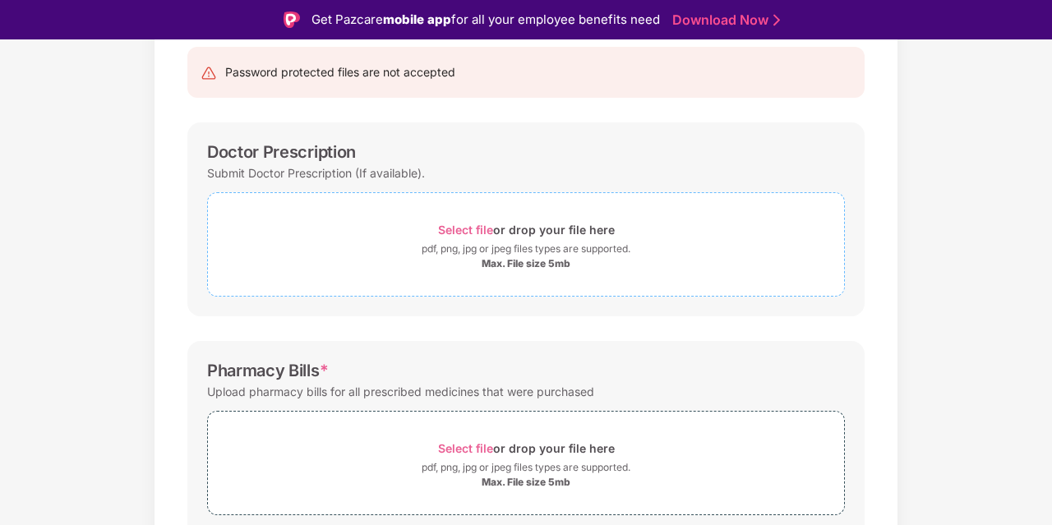
click at [462, 225] on span "Select file" at bounding box center [465, 230] width 55 height 14
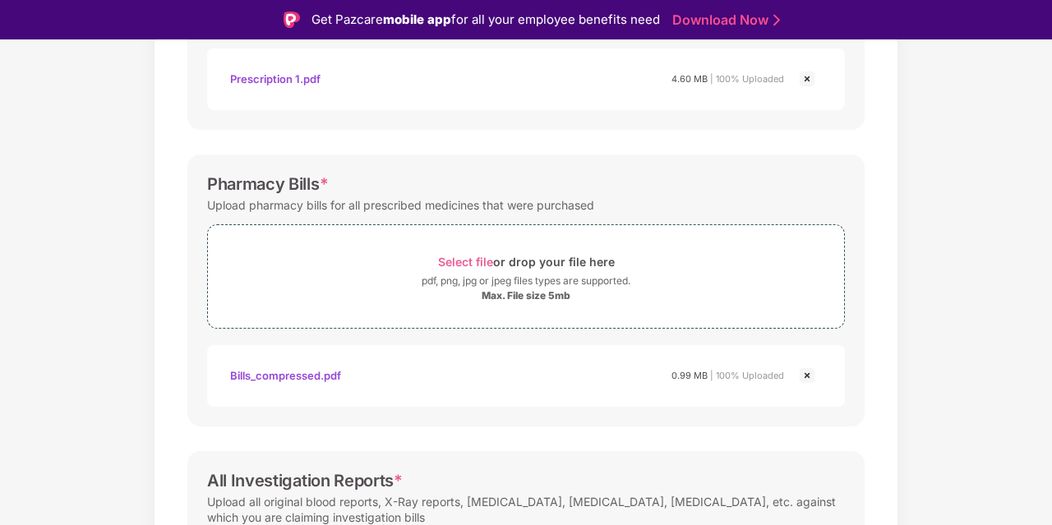
scroll to position [436, 0]
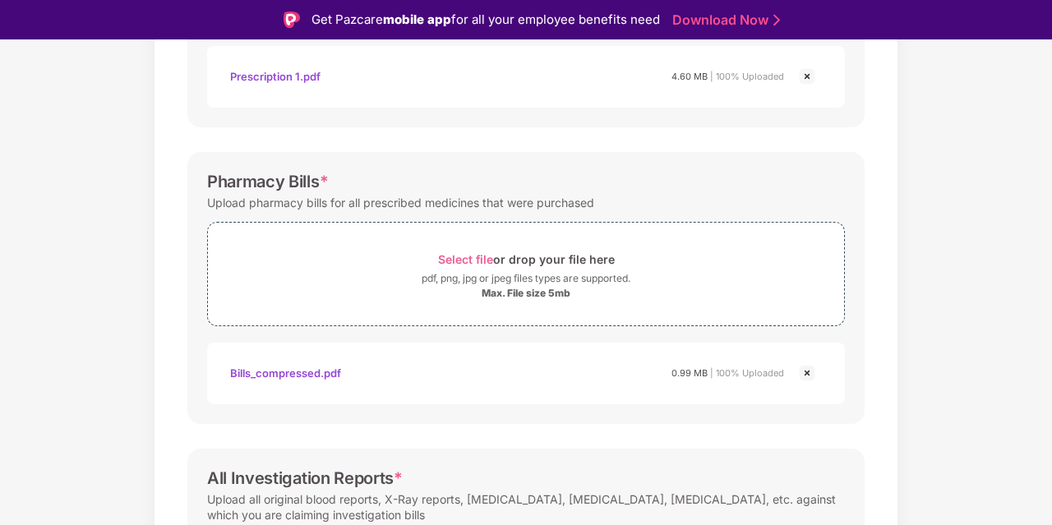
click at [566, 261] on div "Select file or drop your file here" at bounding box center [526, 259] width 177 height 22
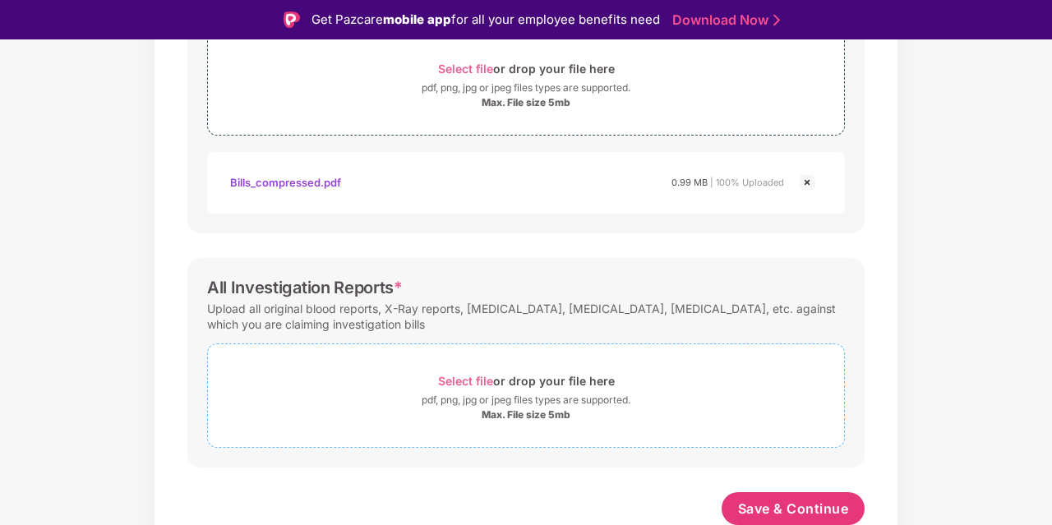
click at [474, 380] on span "Select file" at bounding box center [465, 381] width 55 height 14
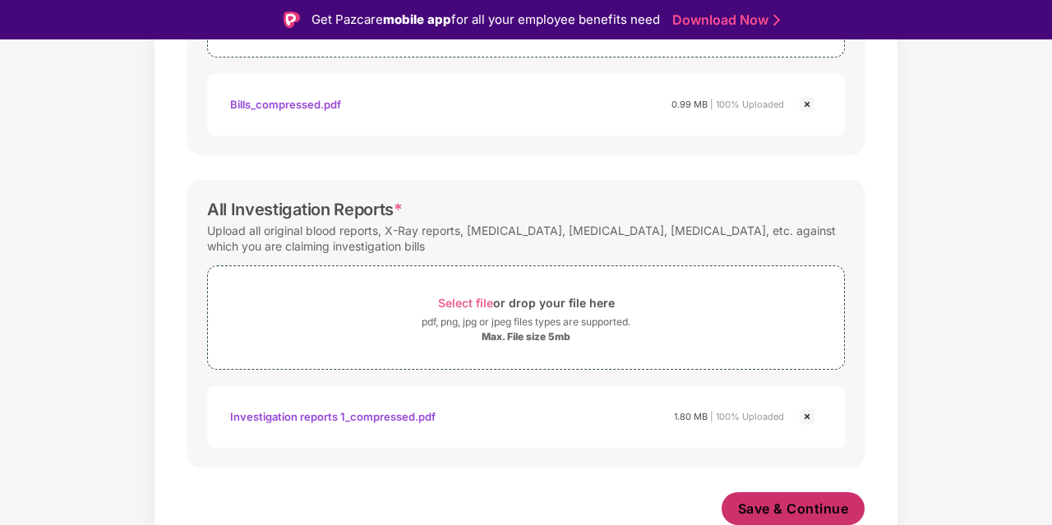
scroll to position [705, 0]
click at [784, 504] on span "Save & Continue" at bounding box center [793, 509] width 111 height 18
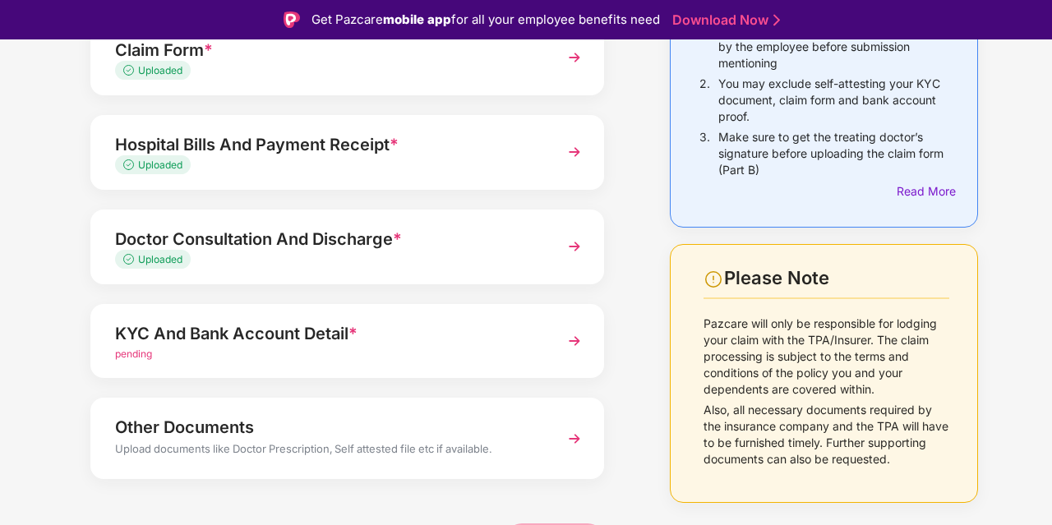
scroll to position [209, 0]
click at [413, 353] on div "pending" at bounding box center [328, 354] width 426 height 16
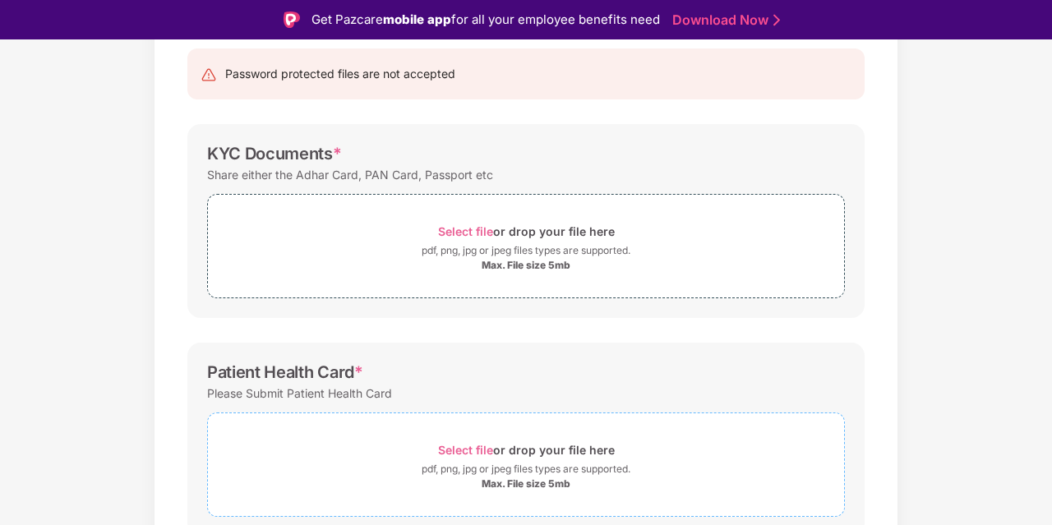
scroll to position [169, 0]
click at [463, 224] on span "Select file" at bounding box center [465, 230] width 55 height 14
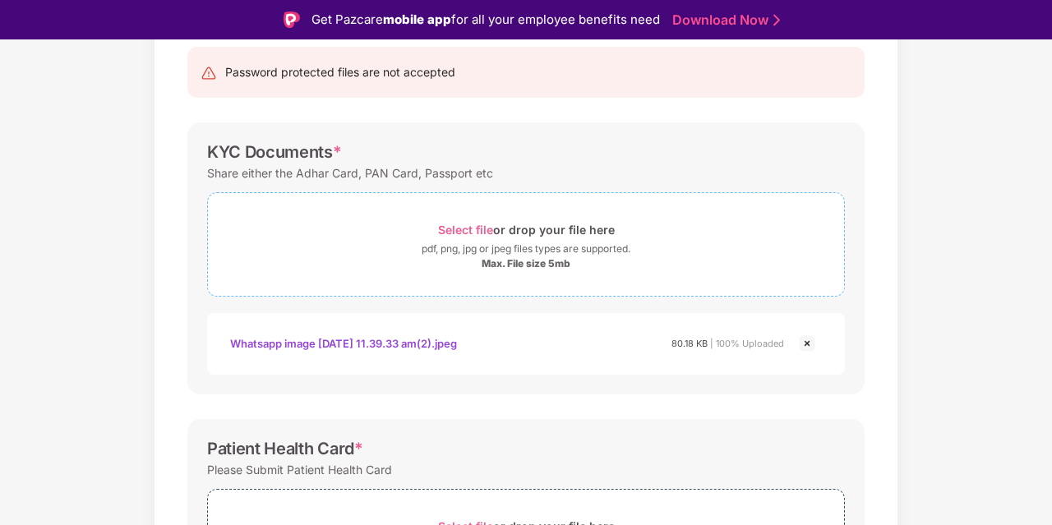
click at [461, 230] on span "Select file" at bounding box center [465, 230] width 55 height 14
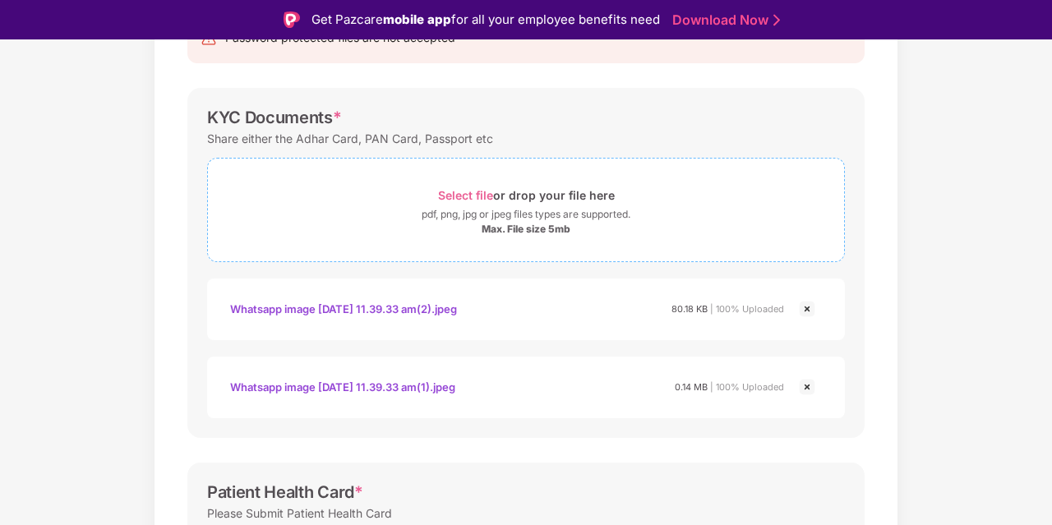
scroll to position [209, 0]
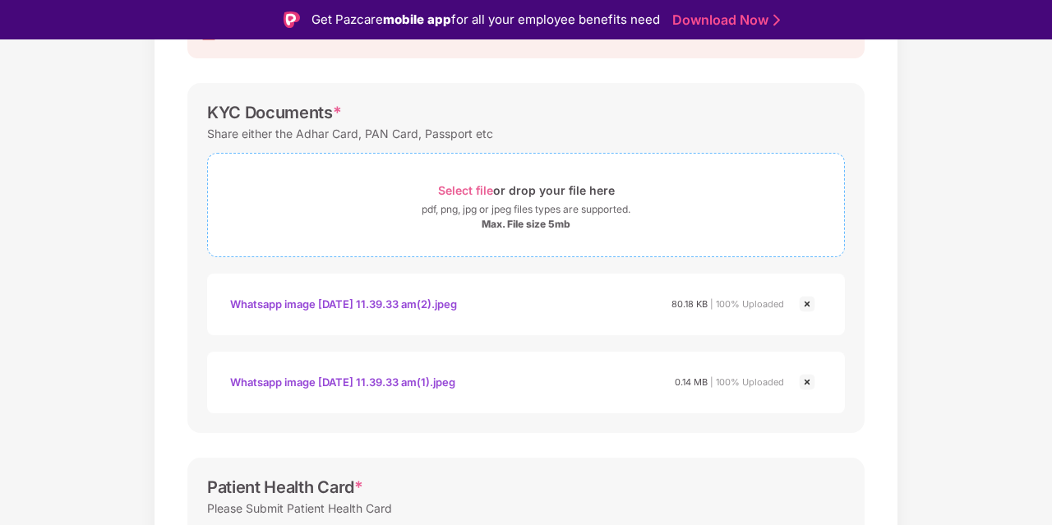
click at [465, 187] on span "Select file" at bounding box center [465, 190] width 55 height 14
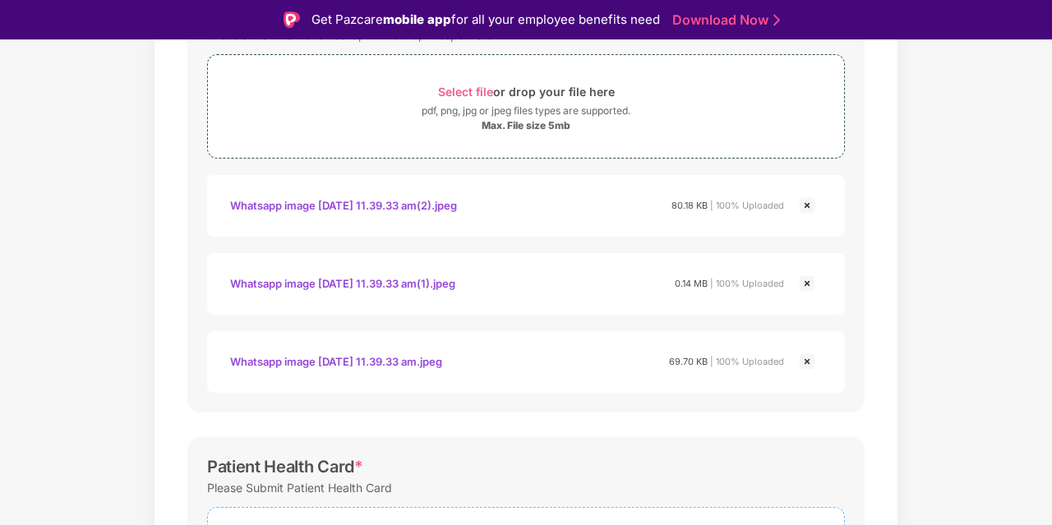
scroll to position [283, 0]
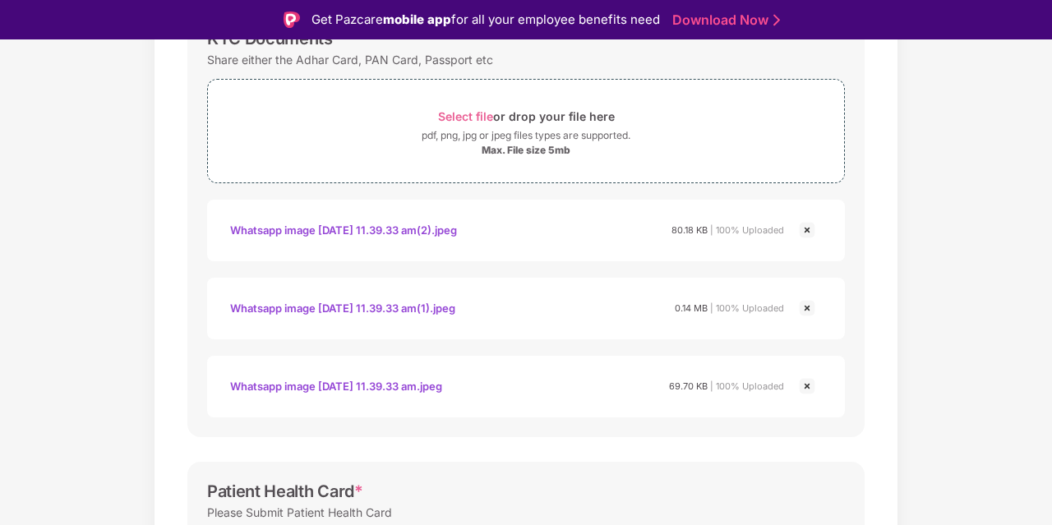
click at [806, 230] on img at bounding box center [807, 230] width 20 height 20
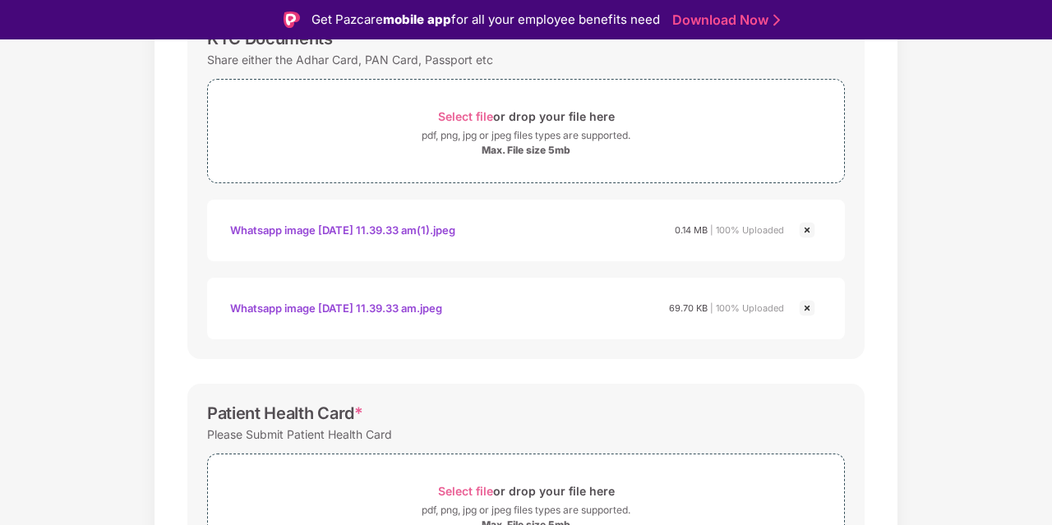
click at [806, 230] on img at bounding box center [807, 230] width 20 height 20
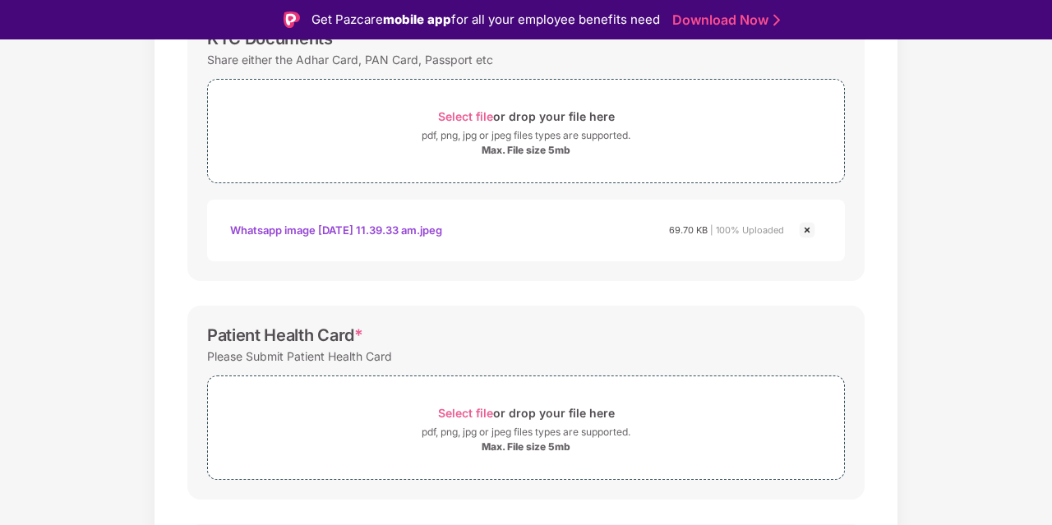
click at [806, 230] on img at bounding box center [807, 230] width 20 height 20
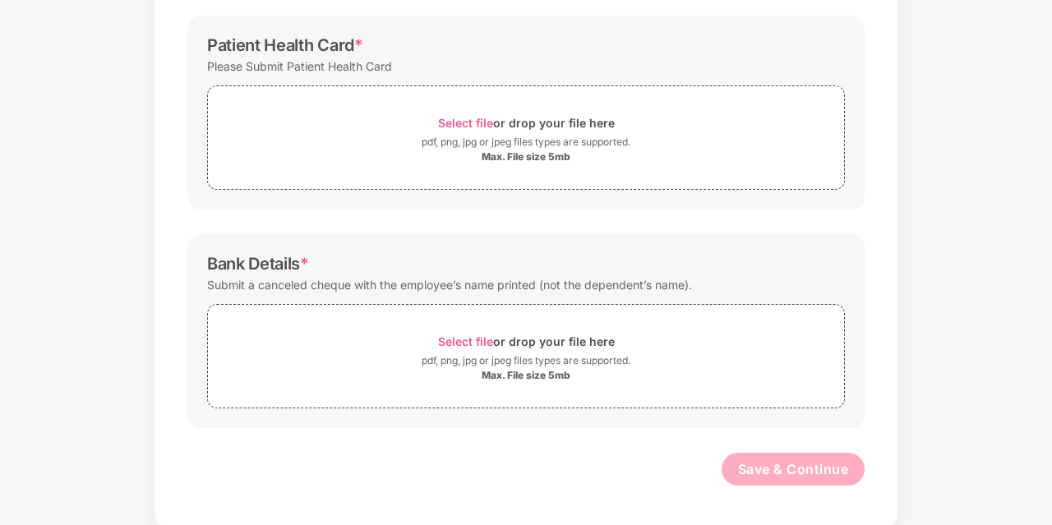
scroll to position [0, 0]
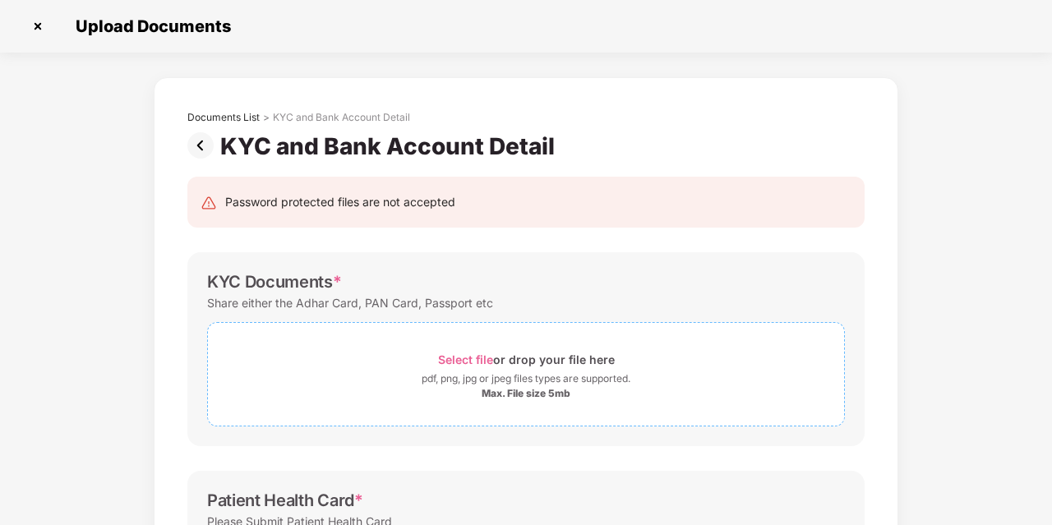
click at [461, 365] on span "Select file" at bounding box center [465, 360] width 55 height 14
click at [457, 362] on span "Select file" at bounding box center [465, 360] width 55 height 14
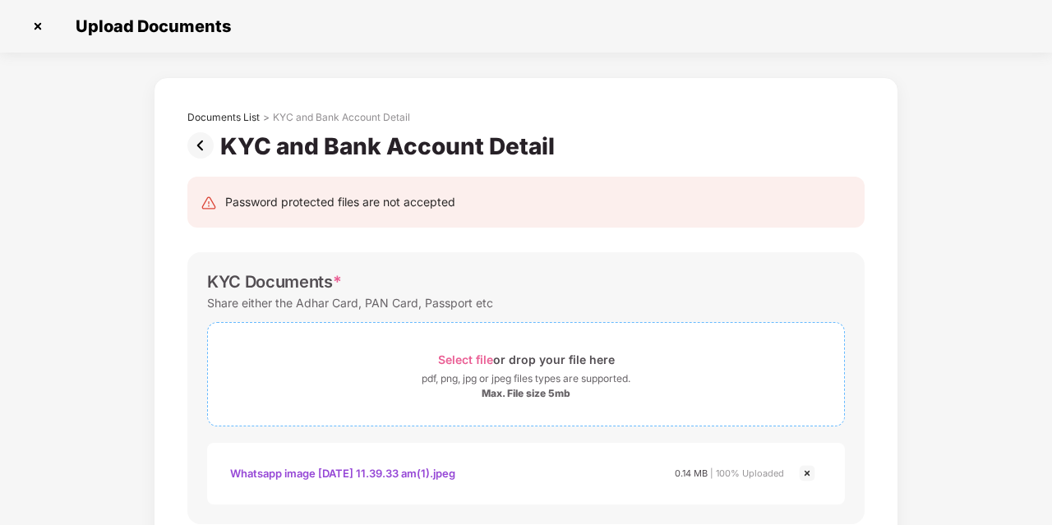
click at [459, 354] on span "Select file" at bounding box center [465, 360] width 55 height 14
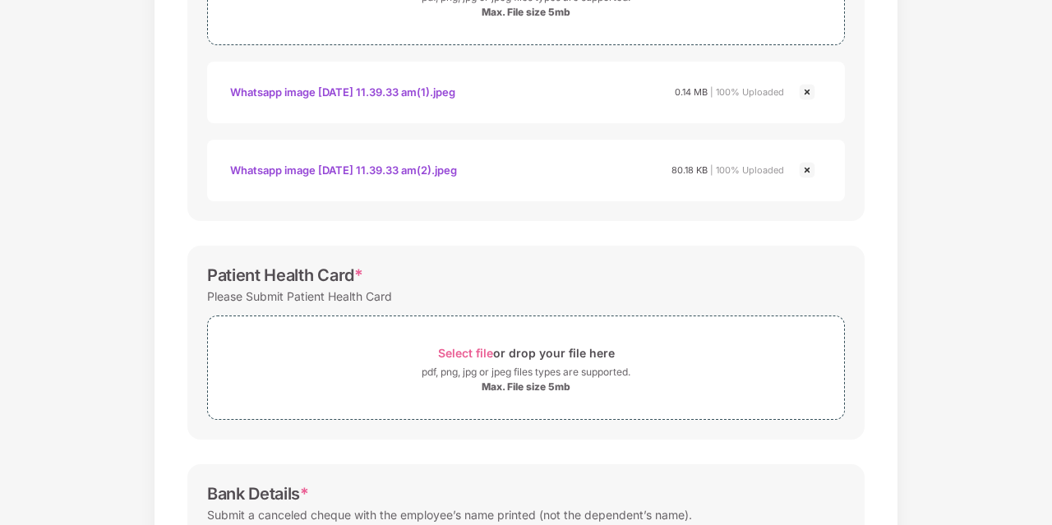
scroll to position [505, 0]
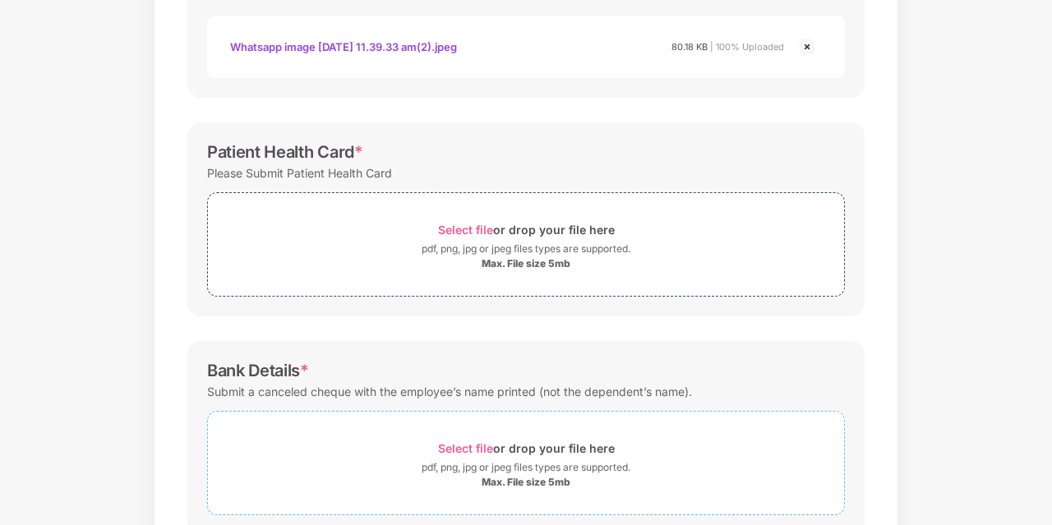
click at [473, 454] on span "Select file" at bounding box center [465, 448] width 55 height 14
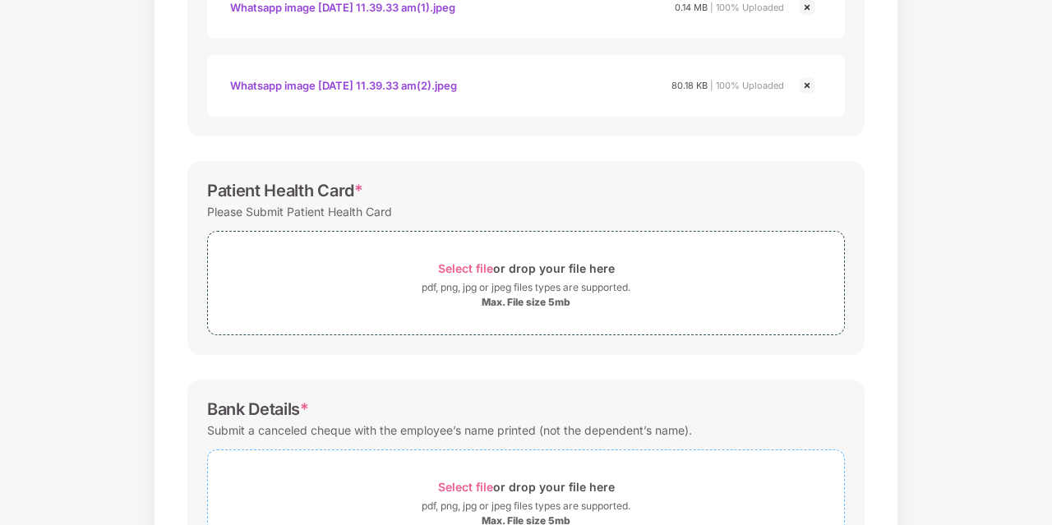
scroll to position [463, 0]
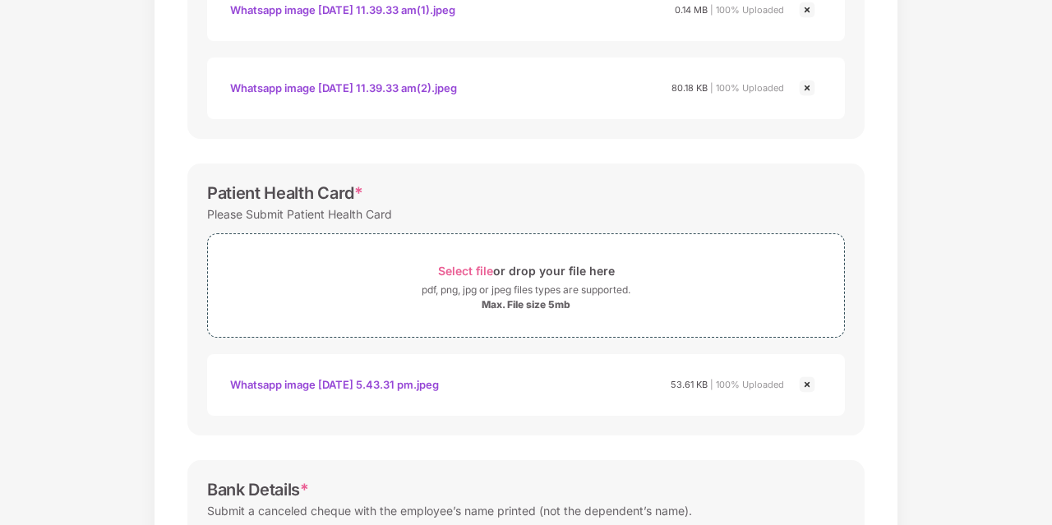
click at [957, 328] on div "Documents List > KYC and Bank Account Detail KYC and Bank Account Detail Passwo…" at bounding box center [526, 223] width 1052 height 1218
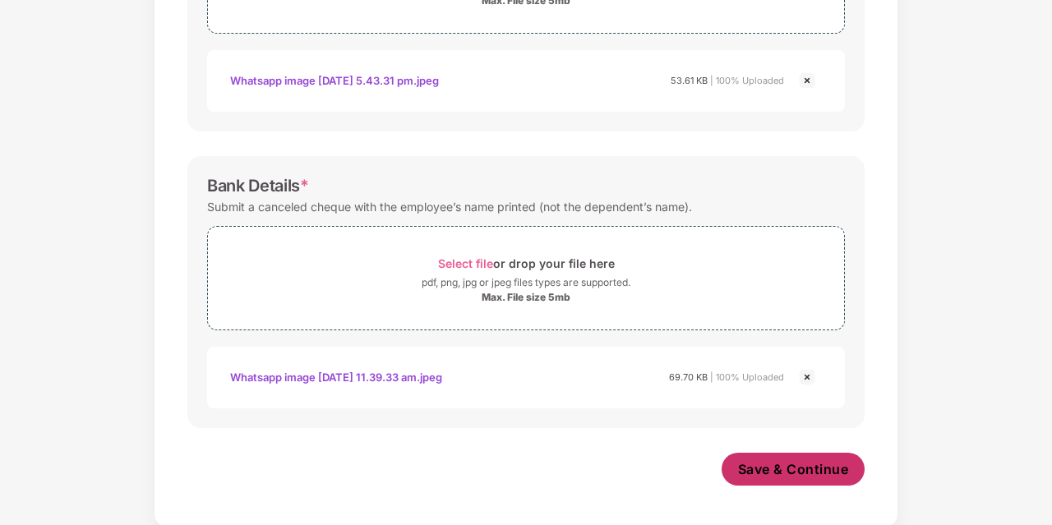
scroll to position [768, 0]
click at [791, 474] on span "Save & Continue" at bounding box center [793, 469] width 111 height 18
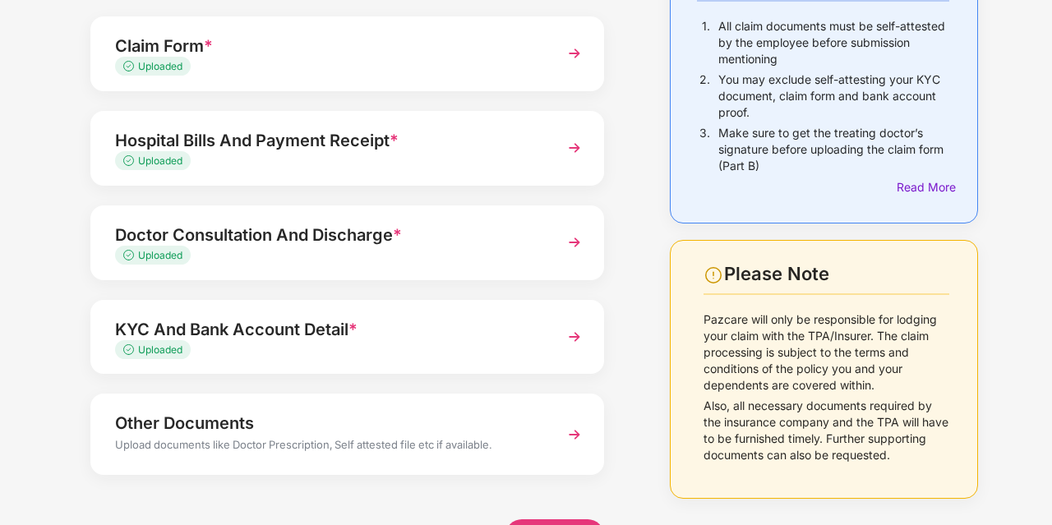
scroll to position [224, 0]
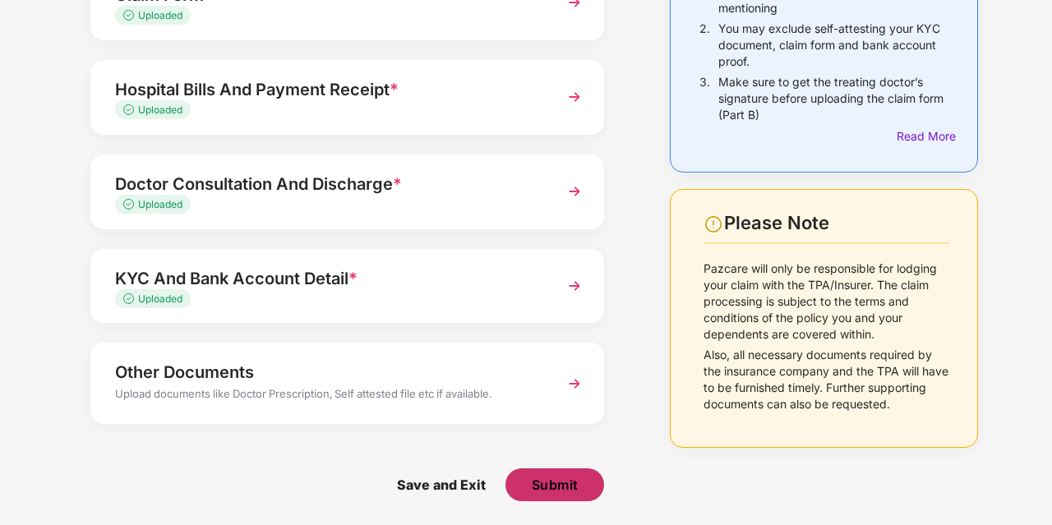
click at [564, 484] on span "Submit" at bounding box center [555, 485] width 47 height 18
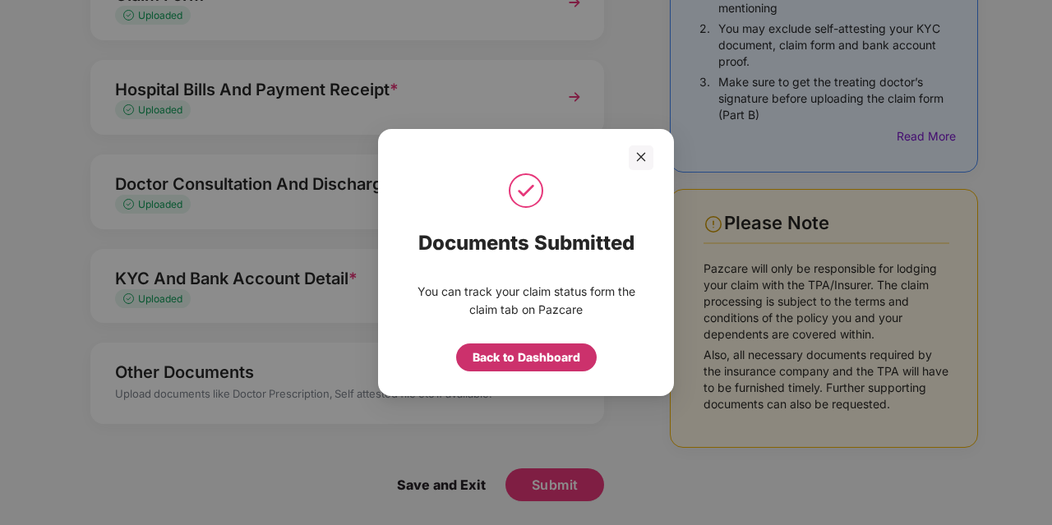
click at [514, 358] on div "Back to Dashboard" at bounding box center [527, 357] width 108 height 18
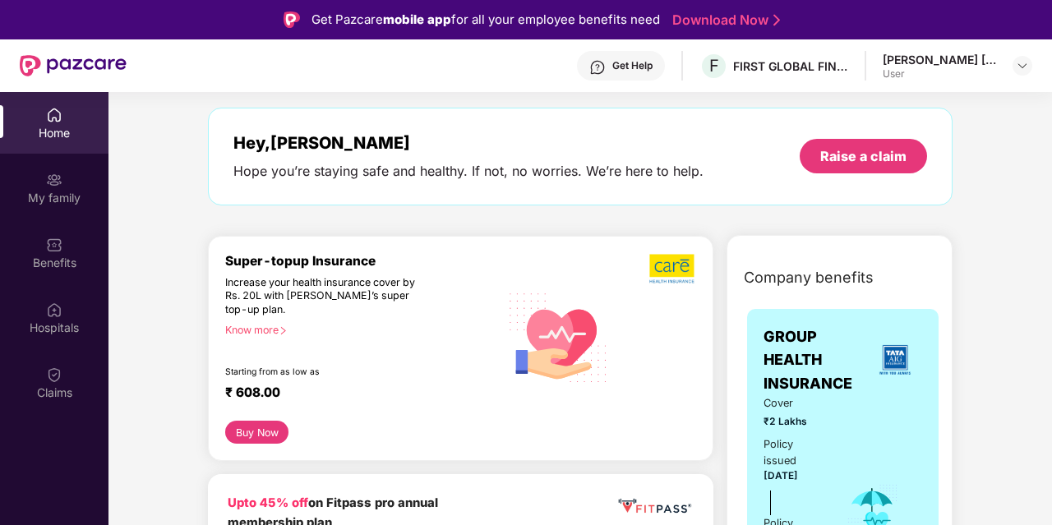
scroll to position [65, 0]
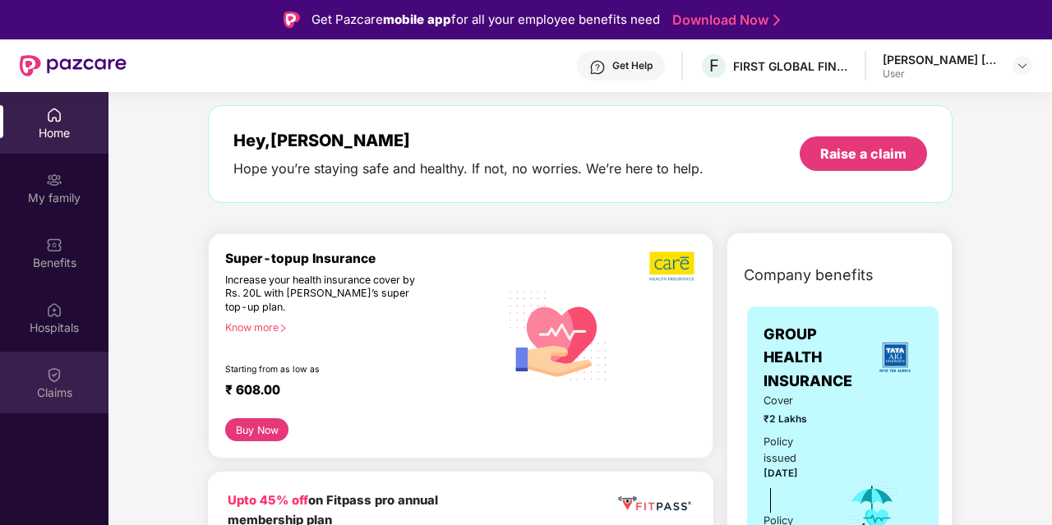
click at [63, 376] on div "Claims" at bounding box center [54, 383] width 108 height 62
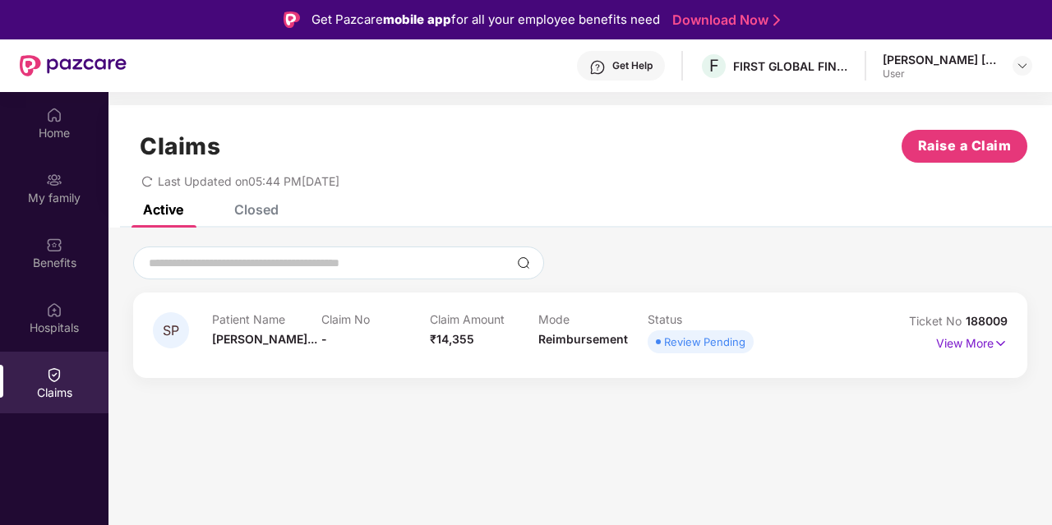
click at [255, 207] on div "Closed" at bounding box center [256, 209] width 44 height 16
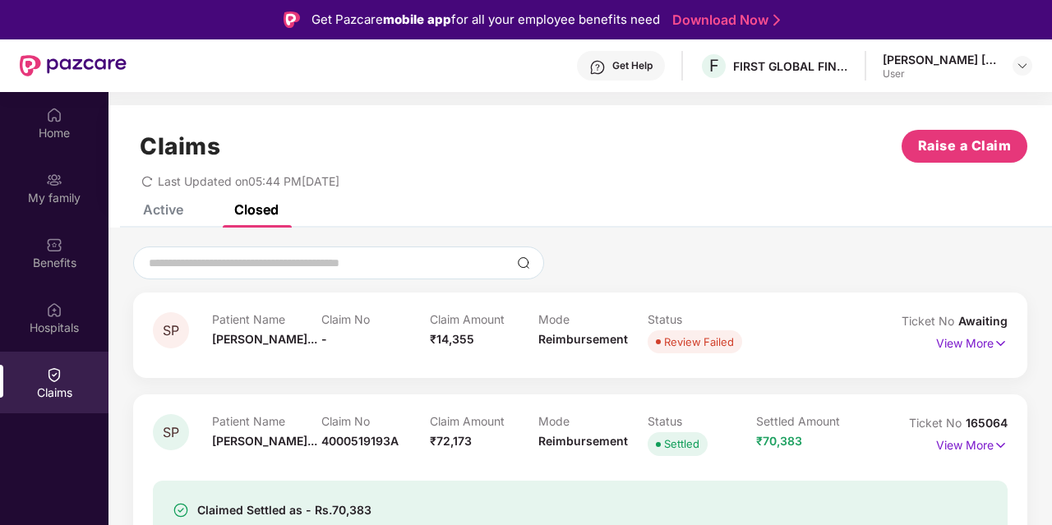
click at [165, 211] on div "Active" at bounding box center [163, 209] width 40 height 16
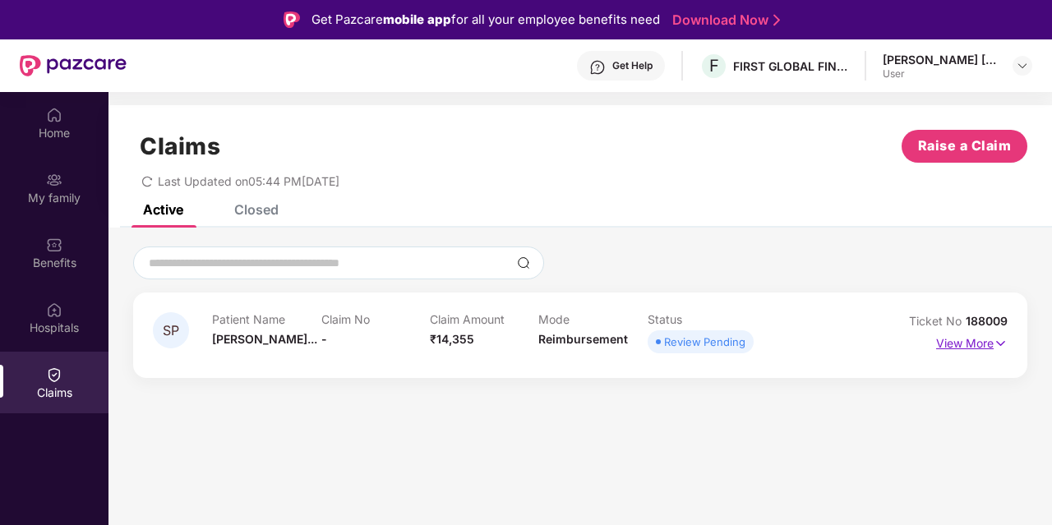
click at [953, 344] on p "View More" at bounding box center [971, 341] width 71 height 22
